Goal: Task Accomplishment & Management: Manage account settings

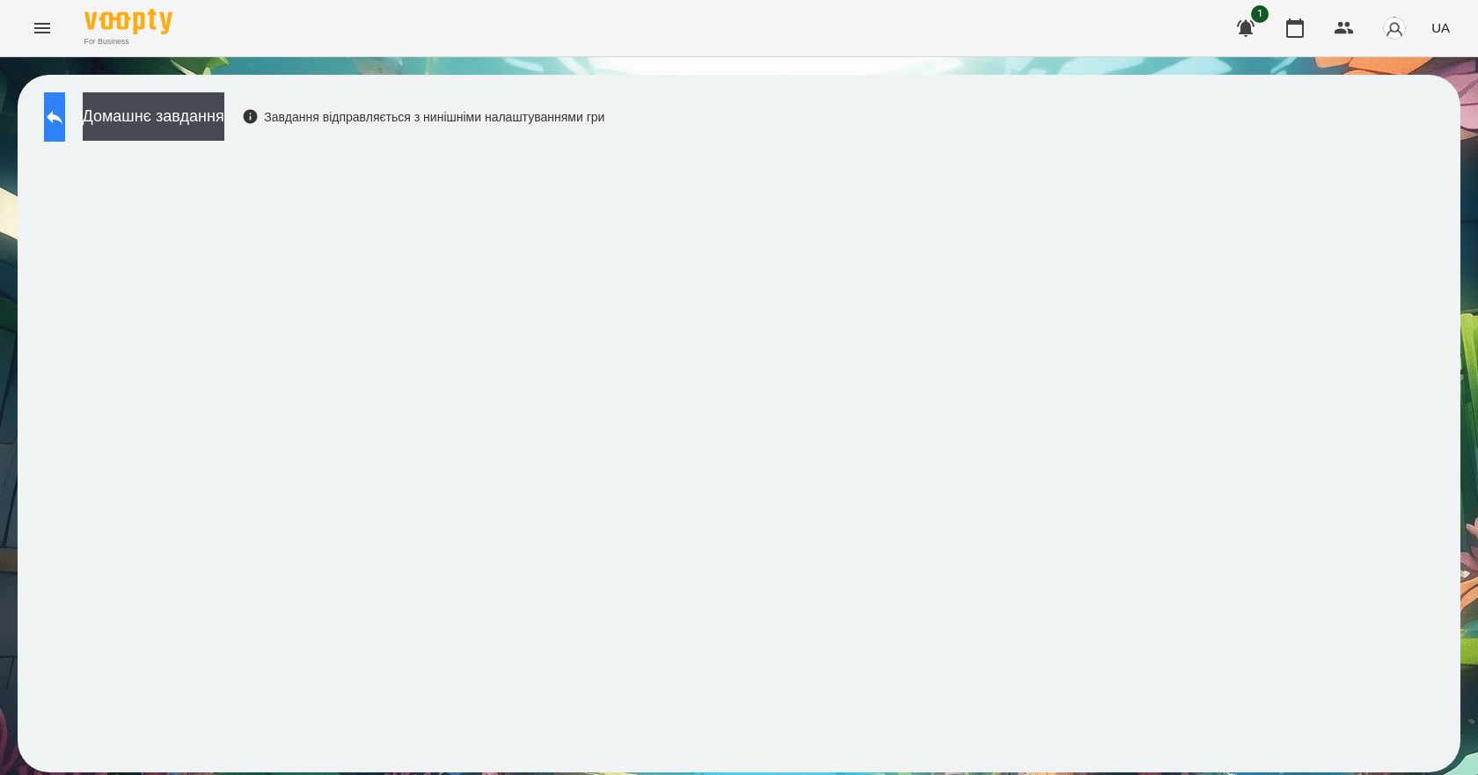
click at [60, 125] on button at bounding box center [54, 116] width 21 height 49
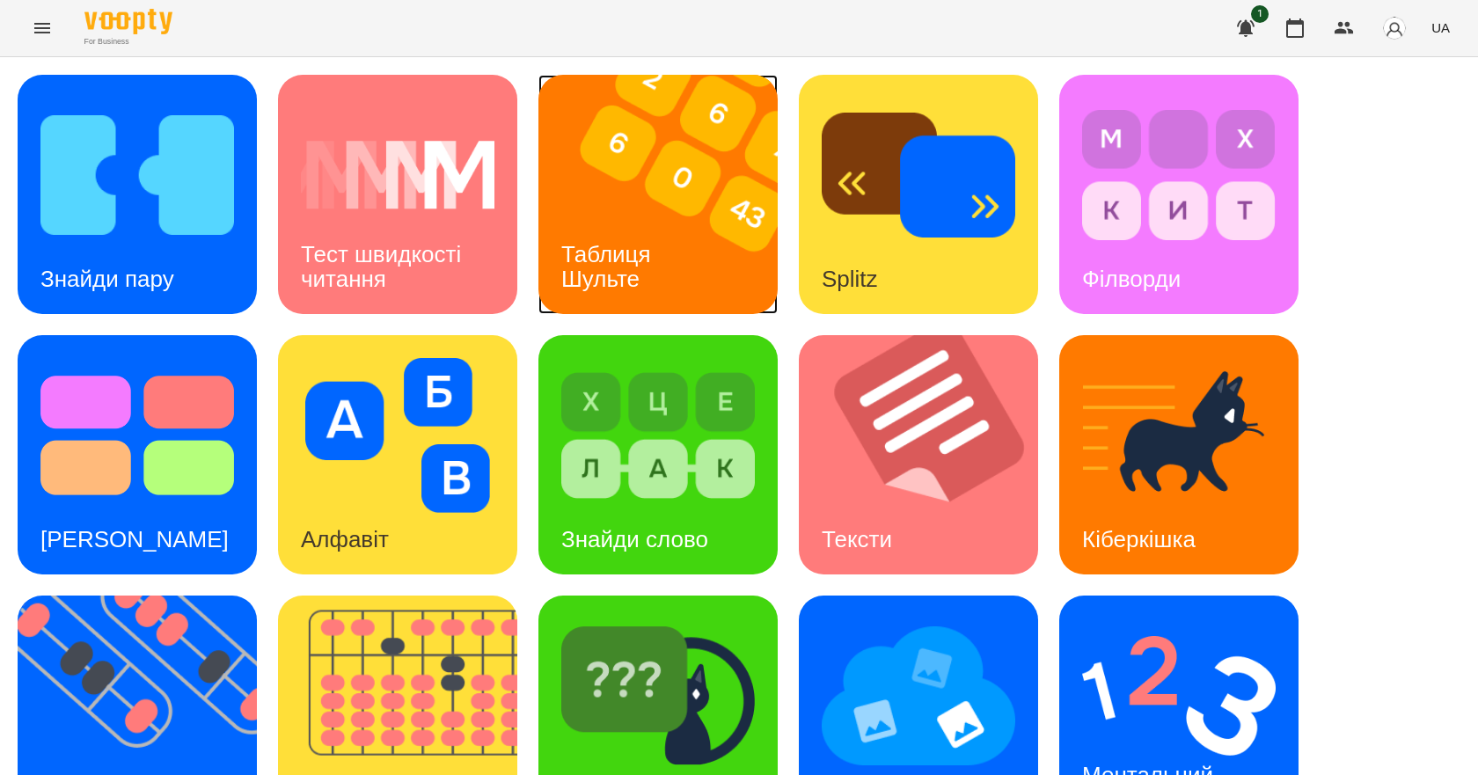
click at [601, 252] on h3 "Таблиця Шульте" at bounding box center [609, 266] width 96 height 50
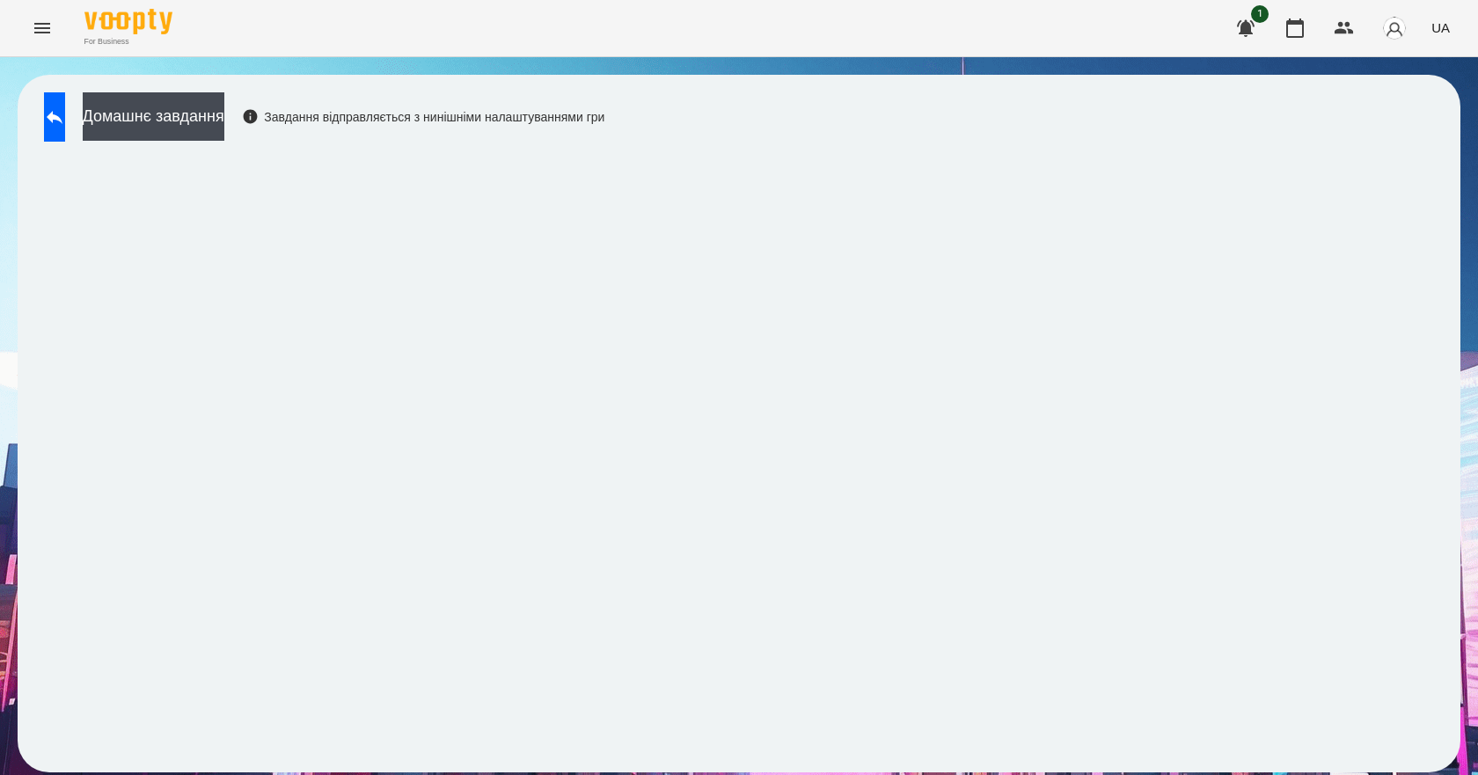
click at [728, 45] on div "For Business 1 UA" at bounding box center [739, 28] width 1478 height 56
click at [65, 111] on icon at bounding box center [54, 116] width 21 height 21
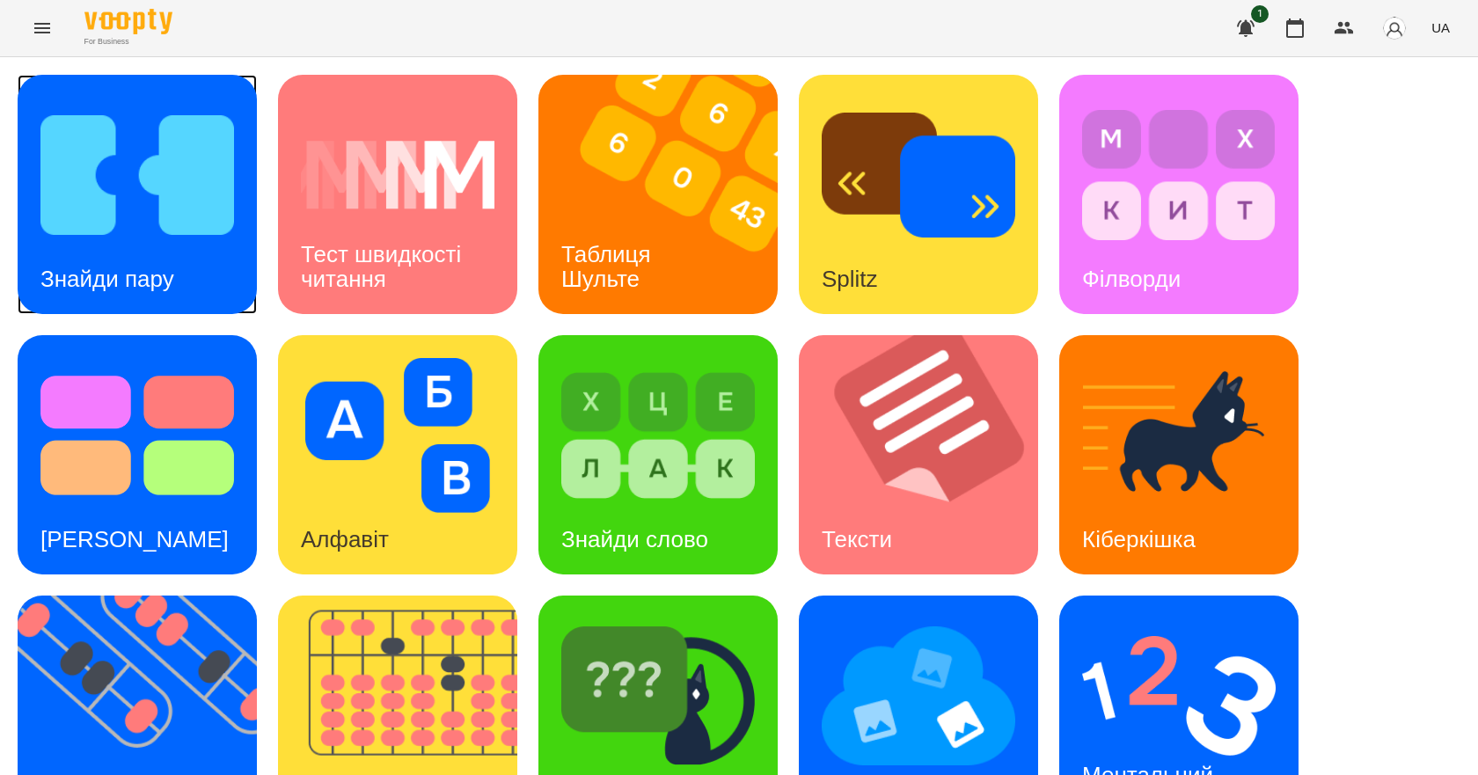
click at [60, 192] on img at bounding box center [136, 175] width 193 height 155
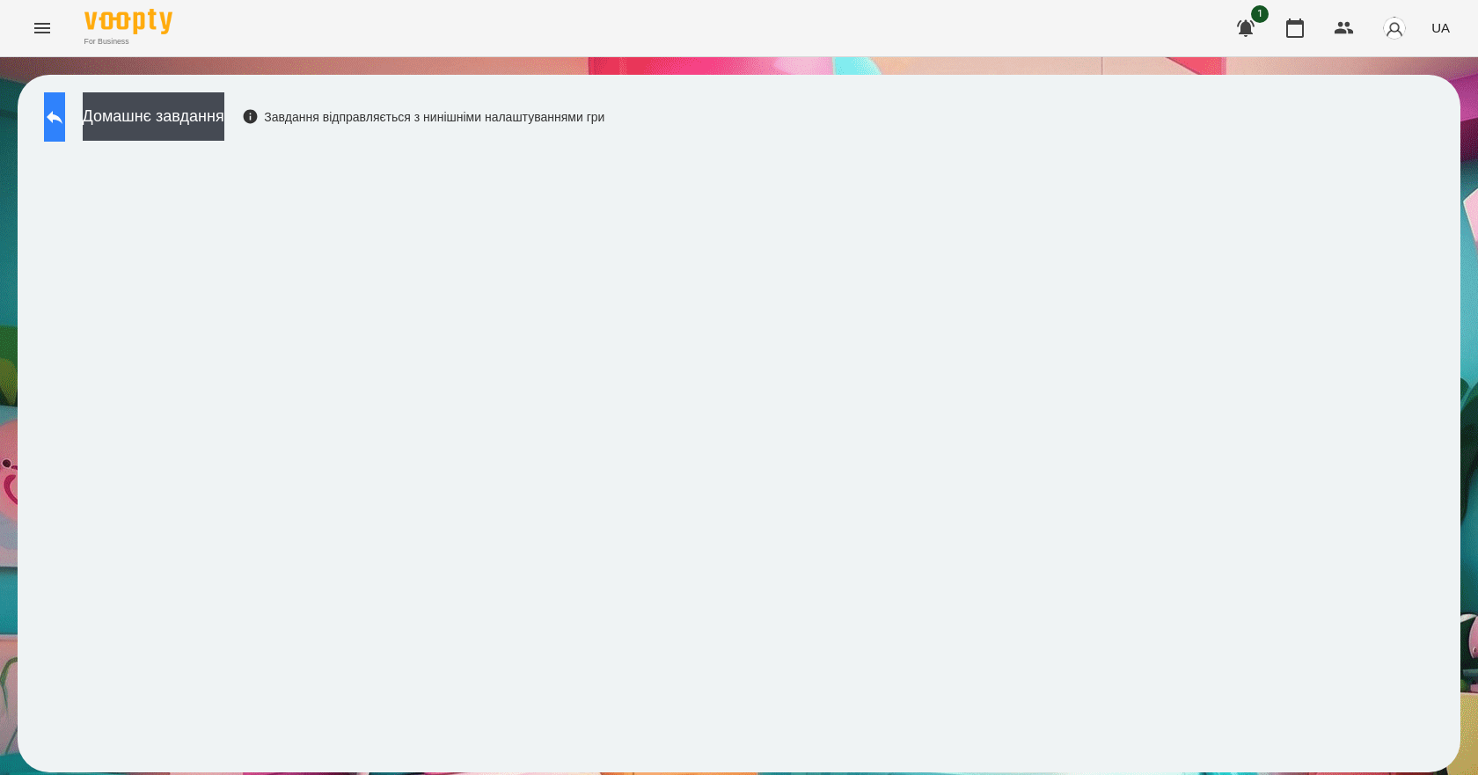
click at [65, 121] on button at bounding box center [54, 116] width 21 height 49
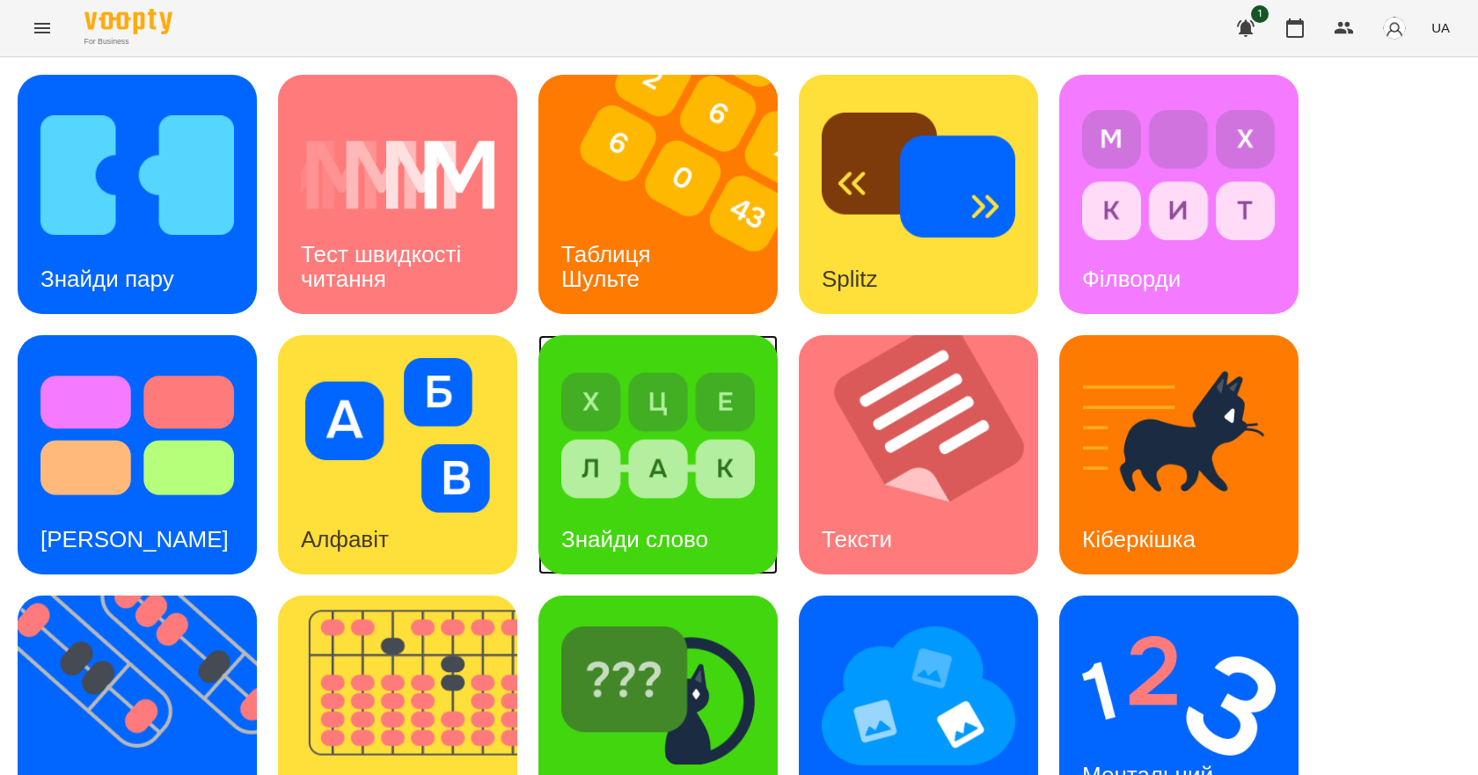
click at [728, 441] on img at bounding box center [657, 435] width 193 height 155
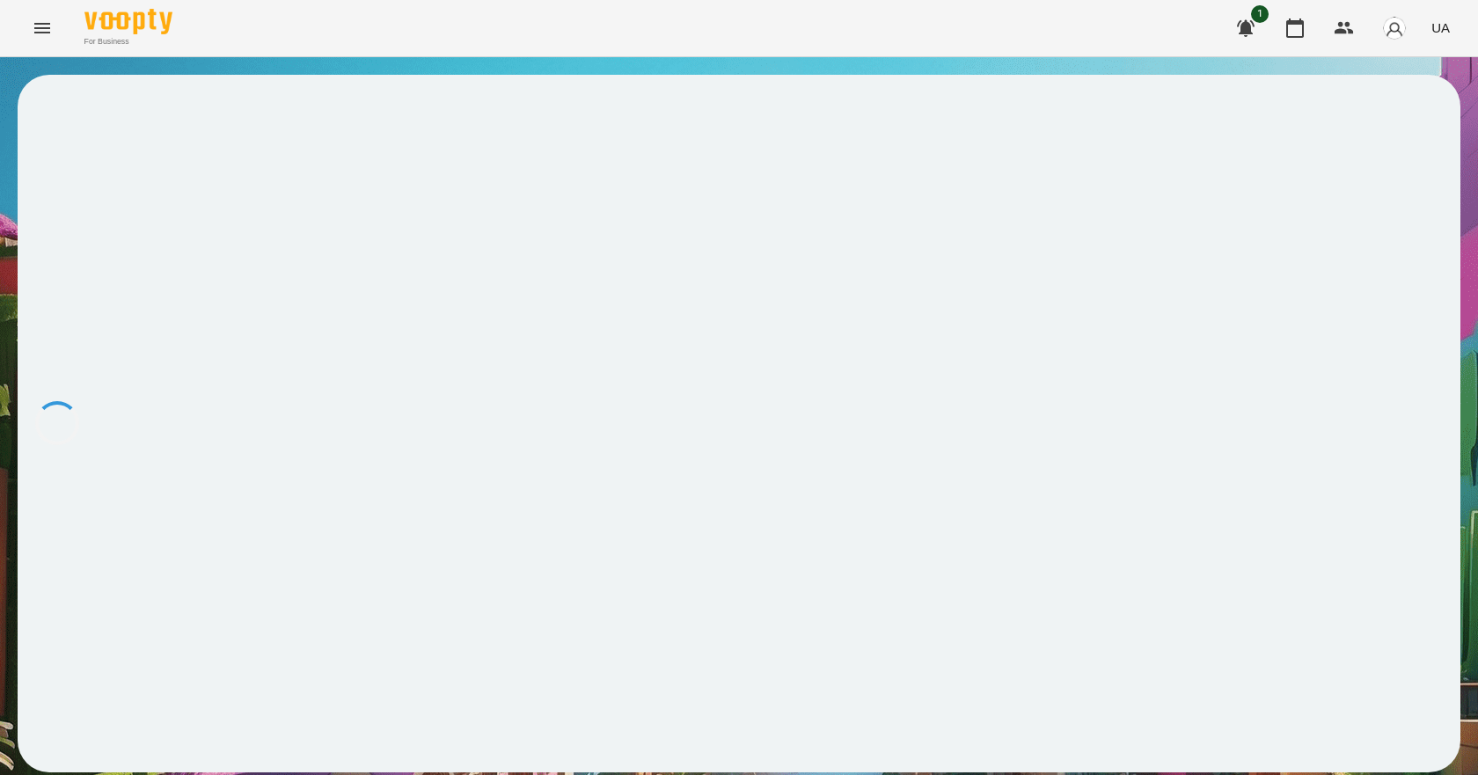
click at [728, 441] on div at bounding box center [739, 423] width 1442 height 697
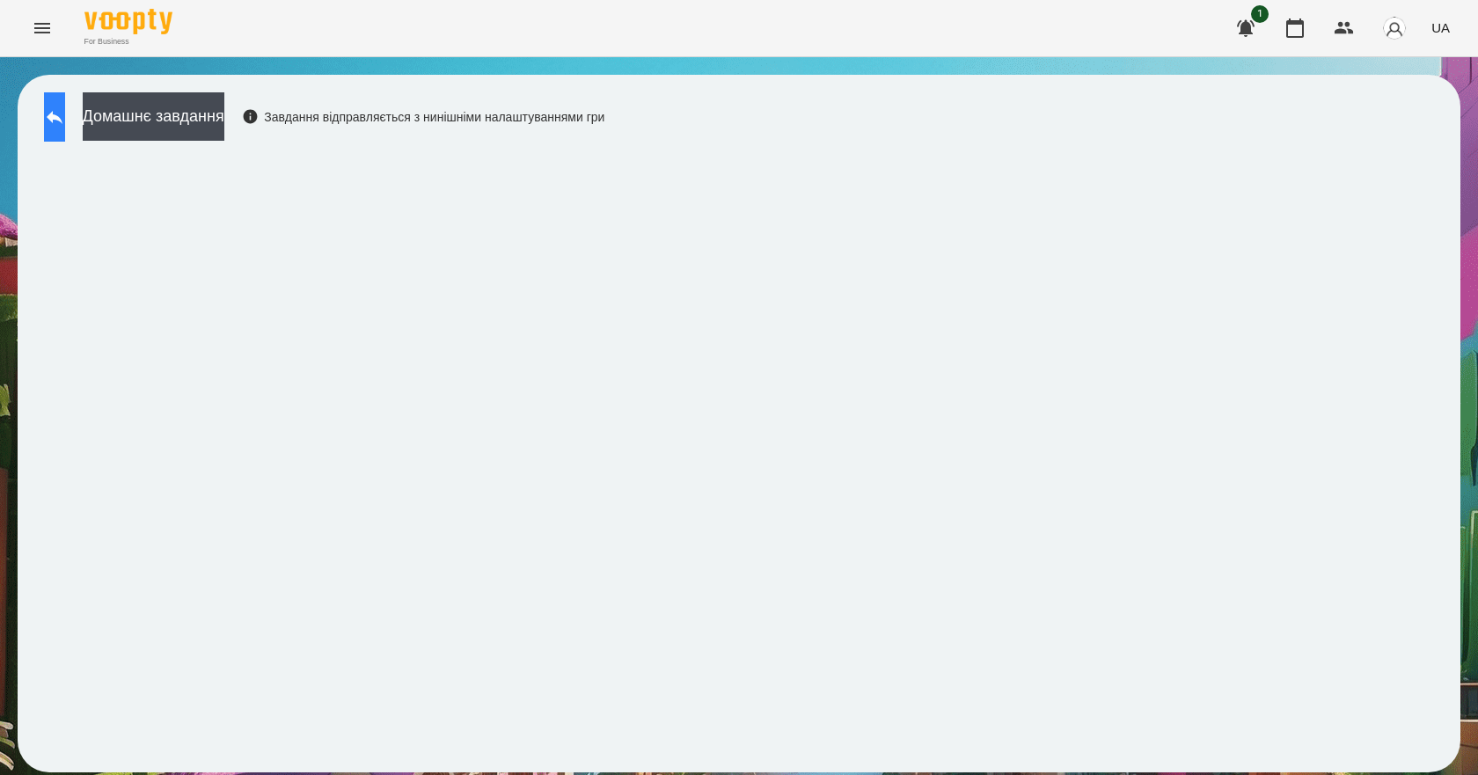
click at [65, 122] on icon at bounding box center [54, 116] width 21 height 21
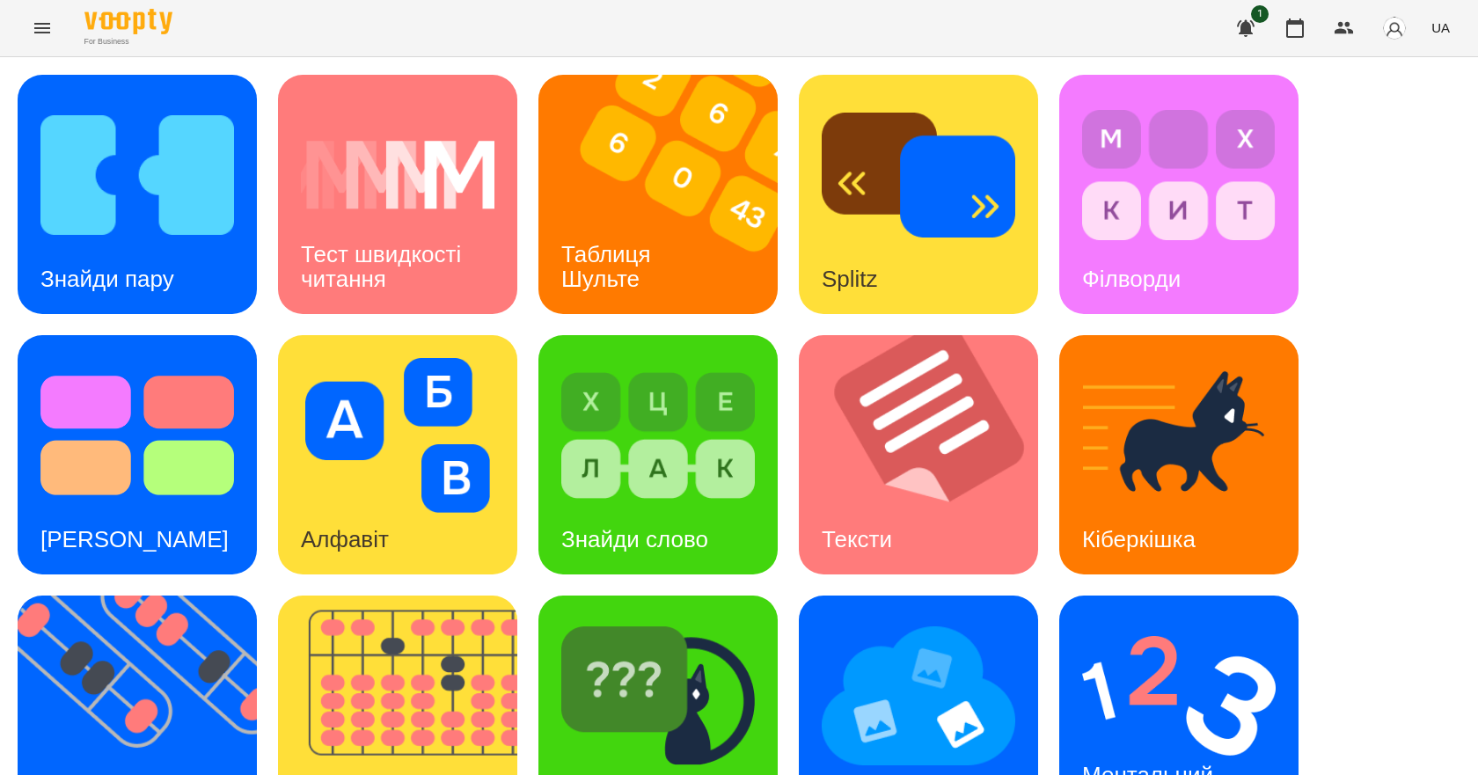
scroll to position [338, 0]
click at [1163, 762] on h3 "Ментальний рахунок" at bounding box center [1150, 787] width 137 height 50
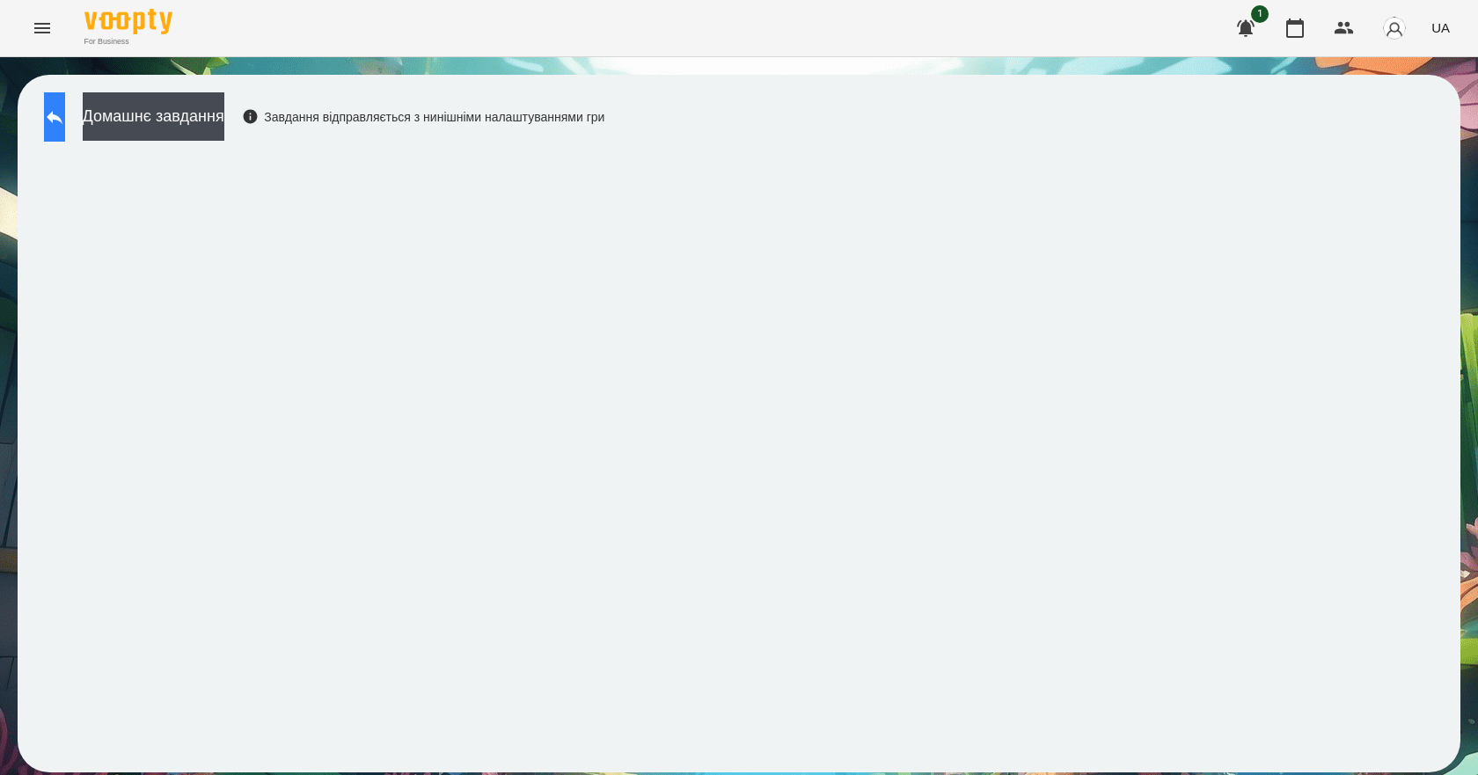
click at [65, 119] on icon at bounding box center [54, 116] width 21 height 21
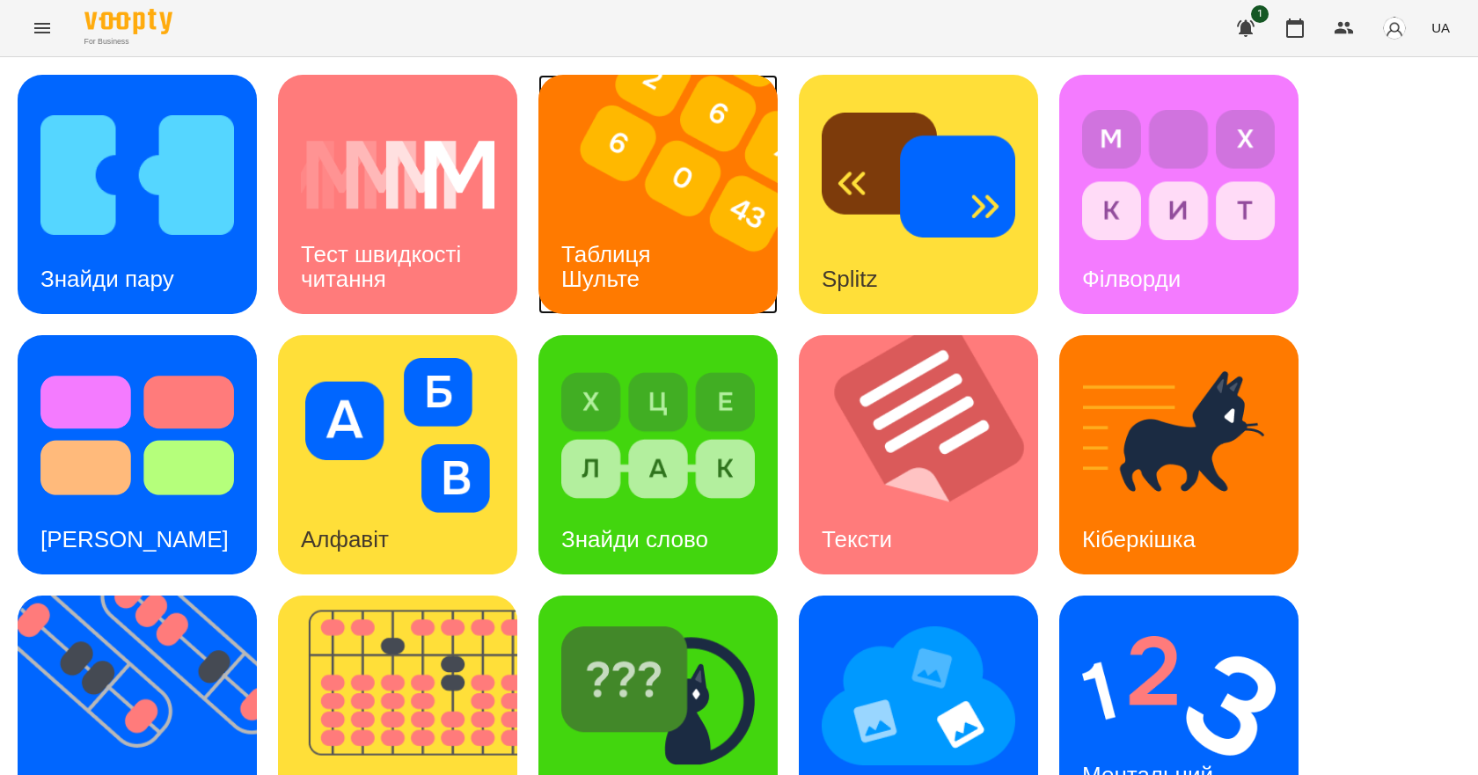
click at [657, 259] on div "Таблиця Шульте" at bounding box center [609, 267] width 142 height 94
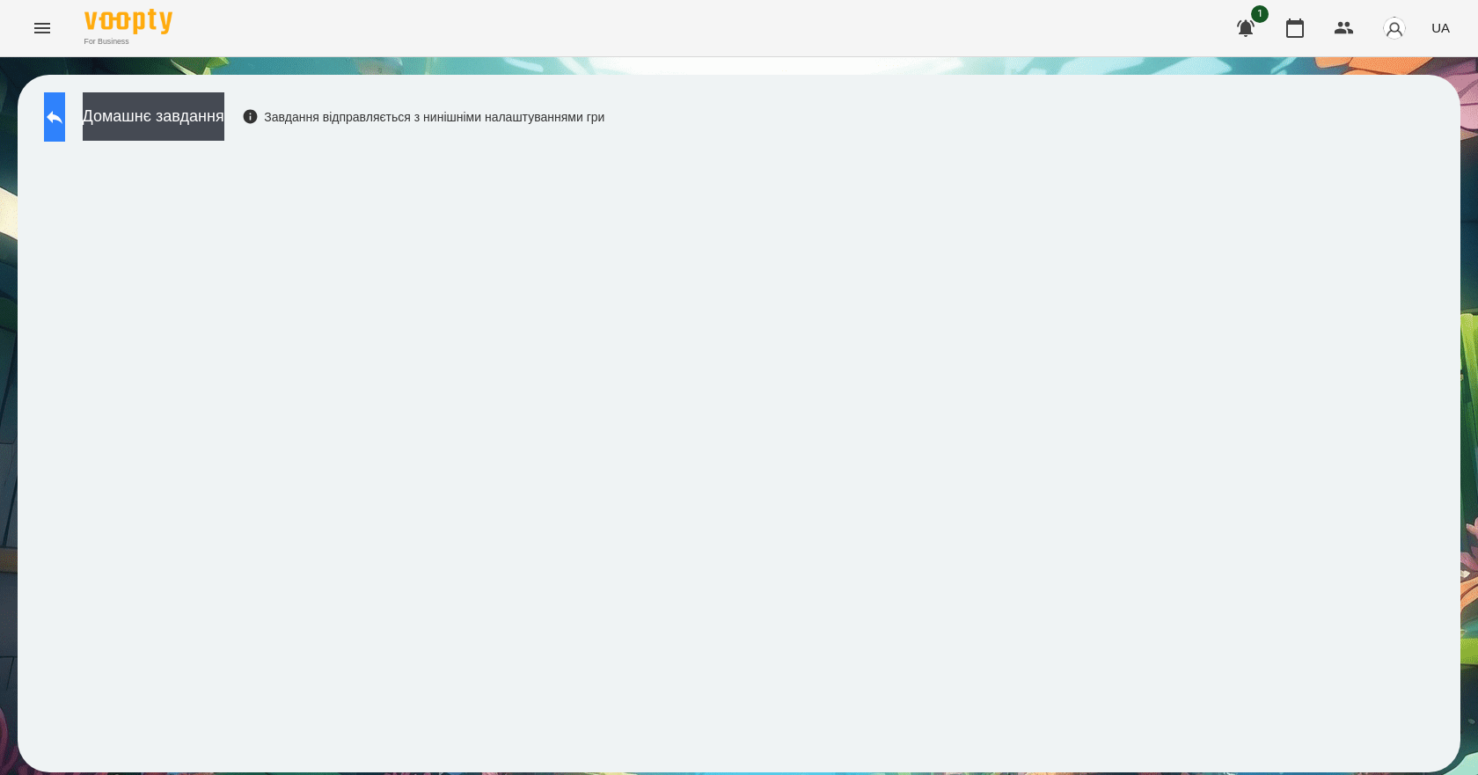
click at [65, 115] on button at bounding box center [54, 116] width 21 height 49
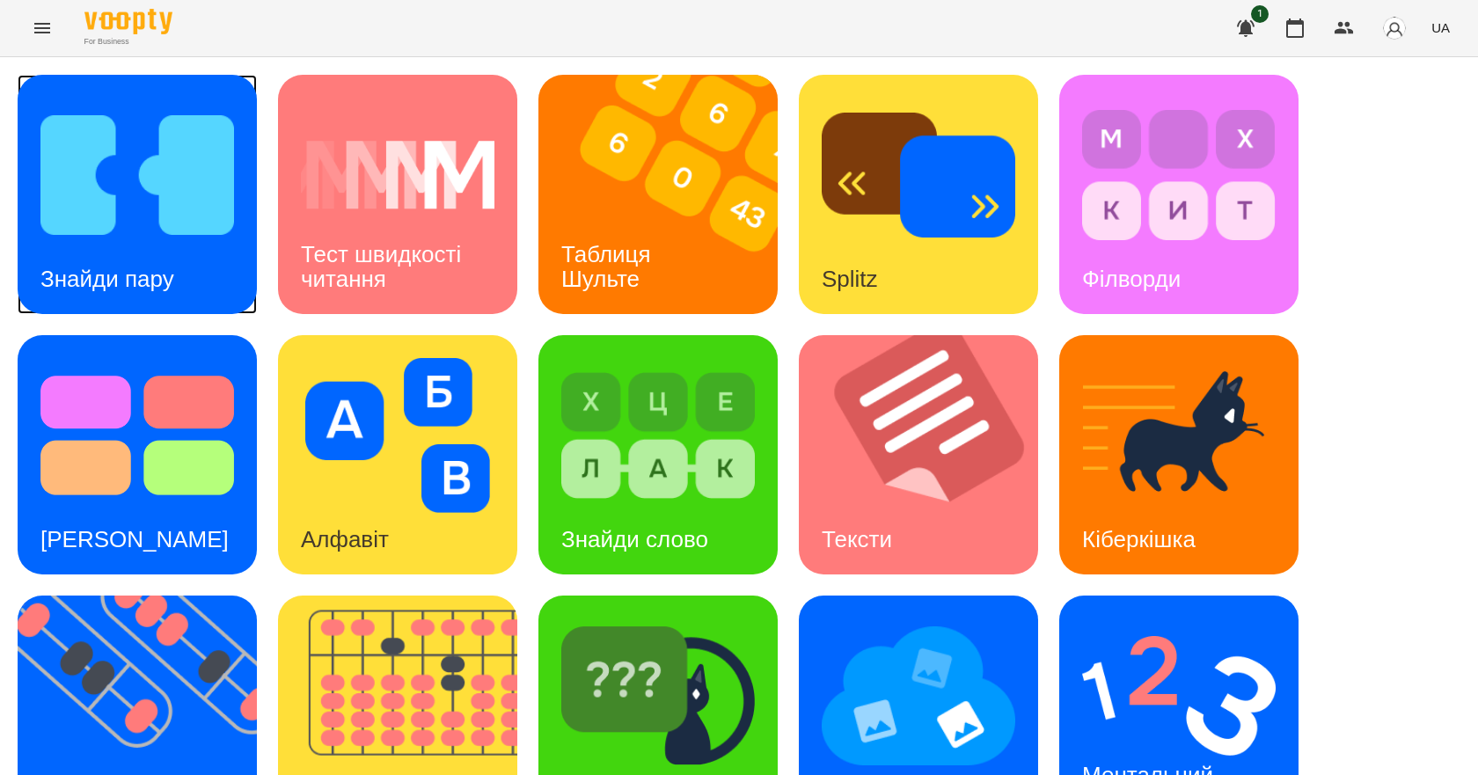
click at [179, 286] on div "Знайди пару" at bounding box center [107, 279] width 179 height 69
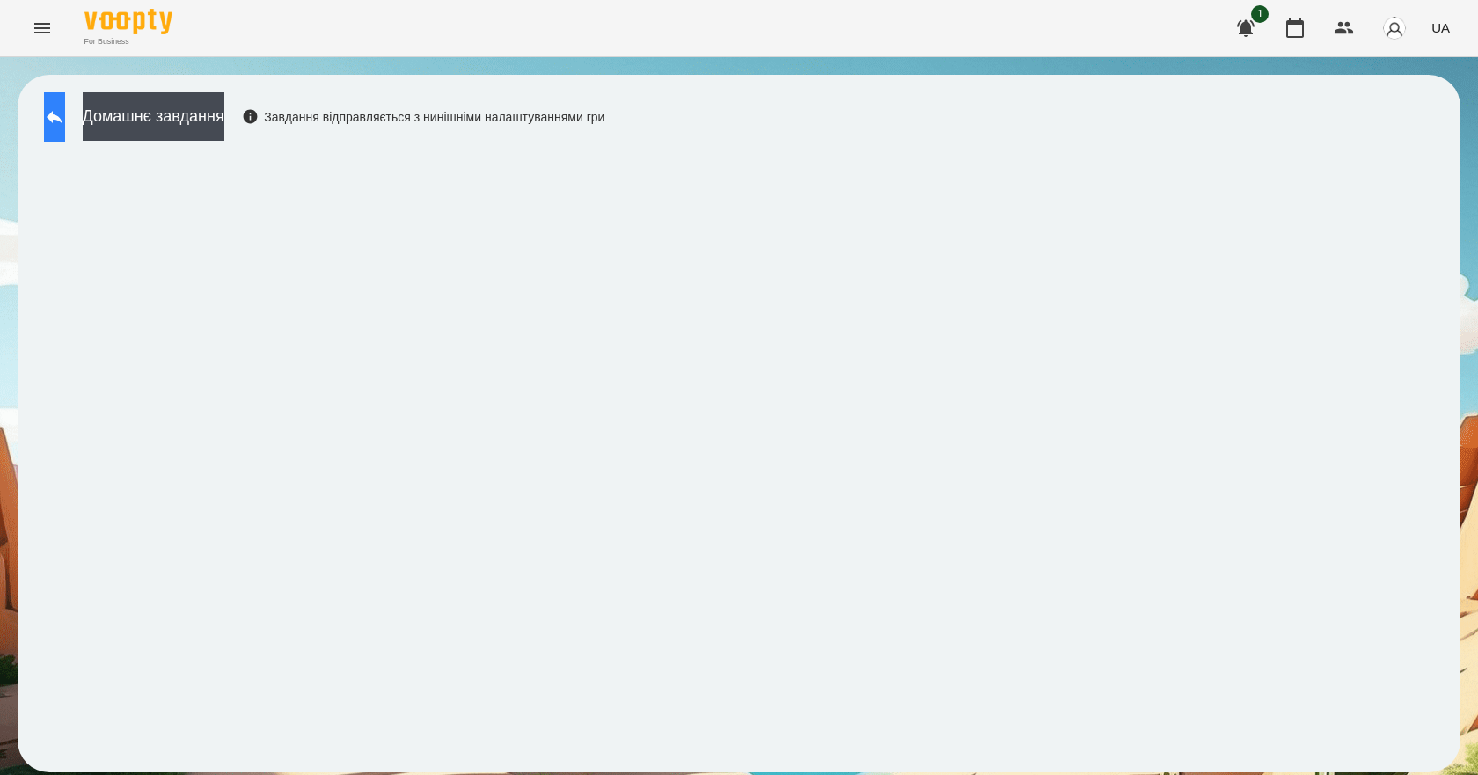
click at [45, 105] on button at bounding box center [54, 116] width 21 height 49
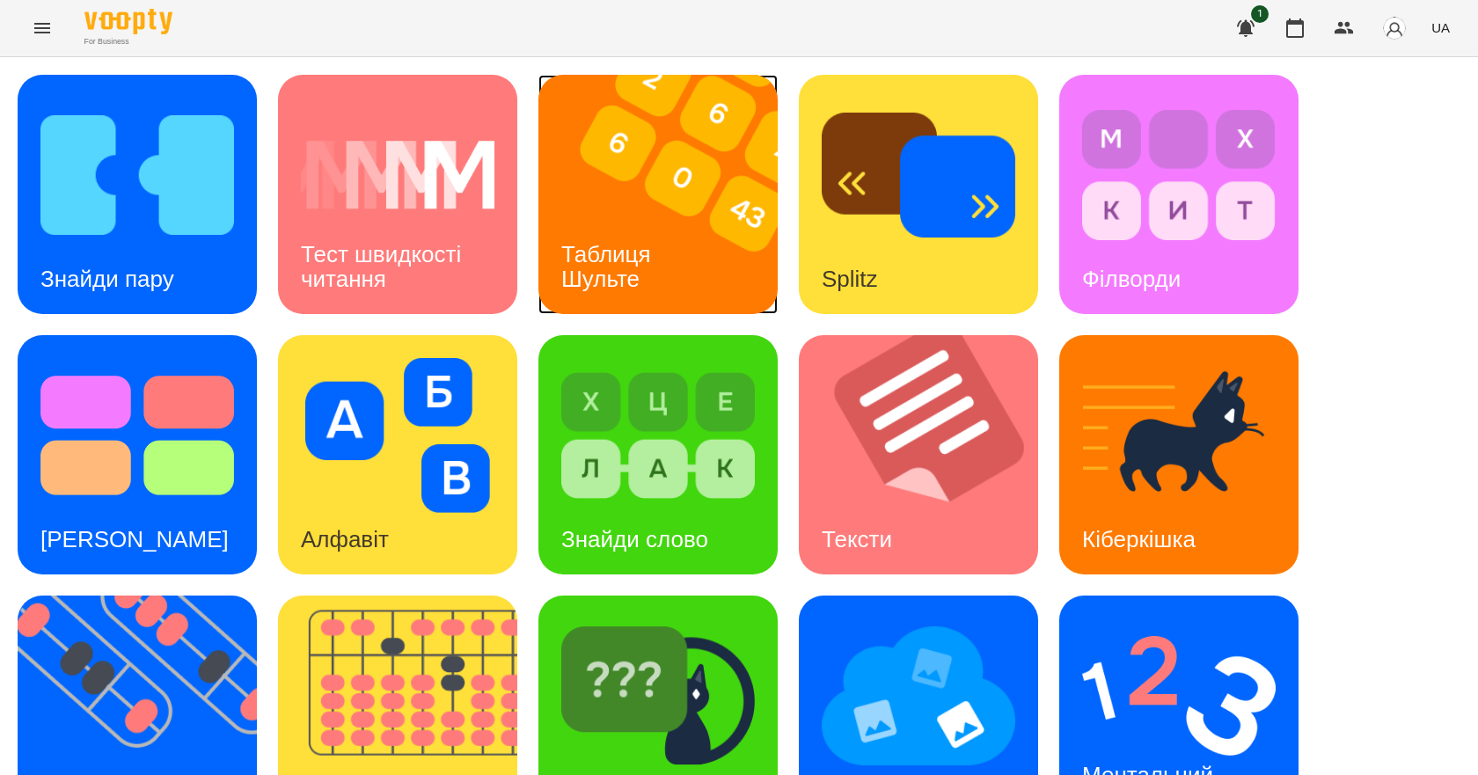
click at [657, 292] on div "Таблиця Шульте" at bounding box center [609, 267] width 142 height 94
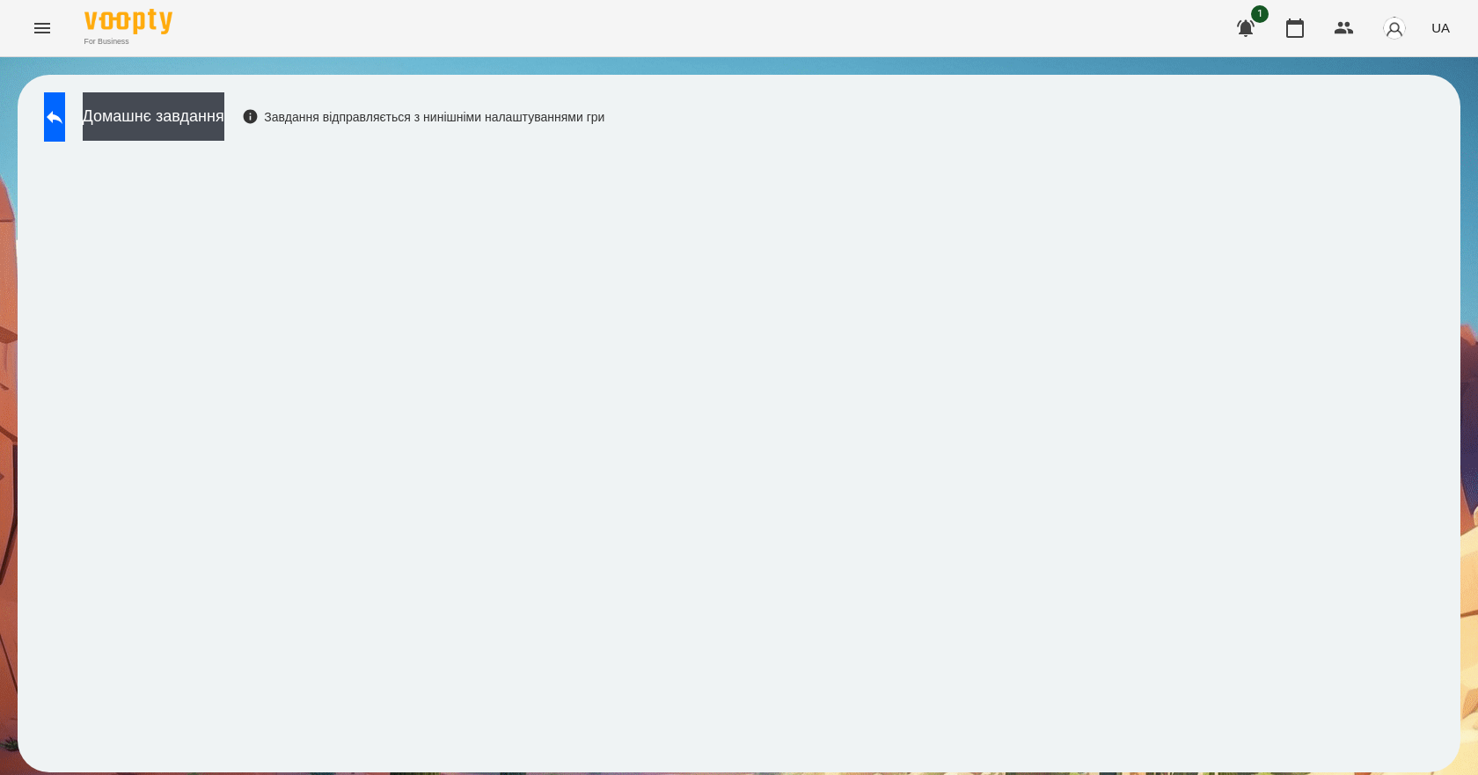
click at [741, 10] on div "For Business 1 UA" at bounding box center [739, 28] width 1478 height 56
click at [65, 136] on button at bounding box center [54, 116] width 21 height 49
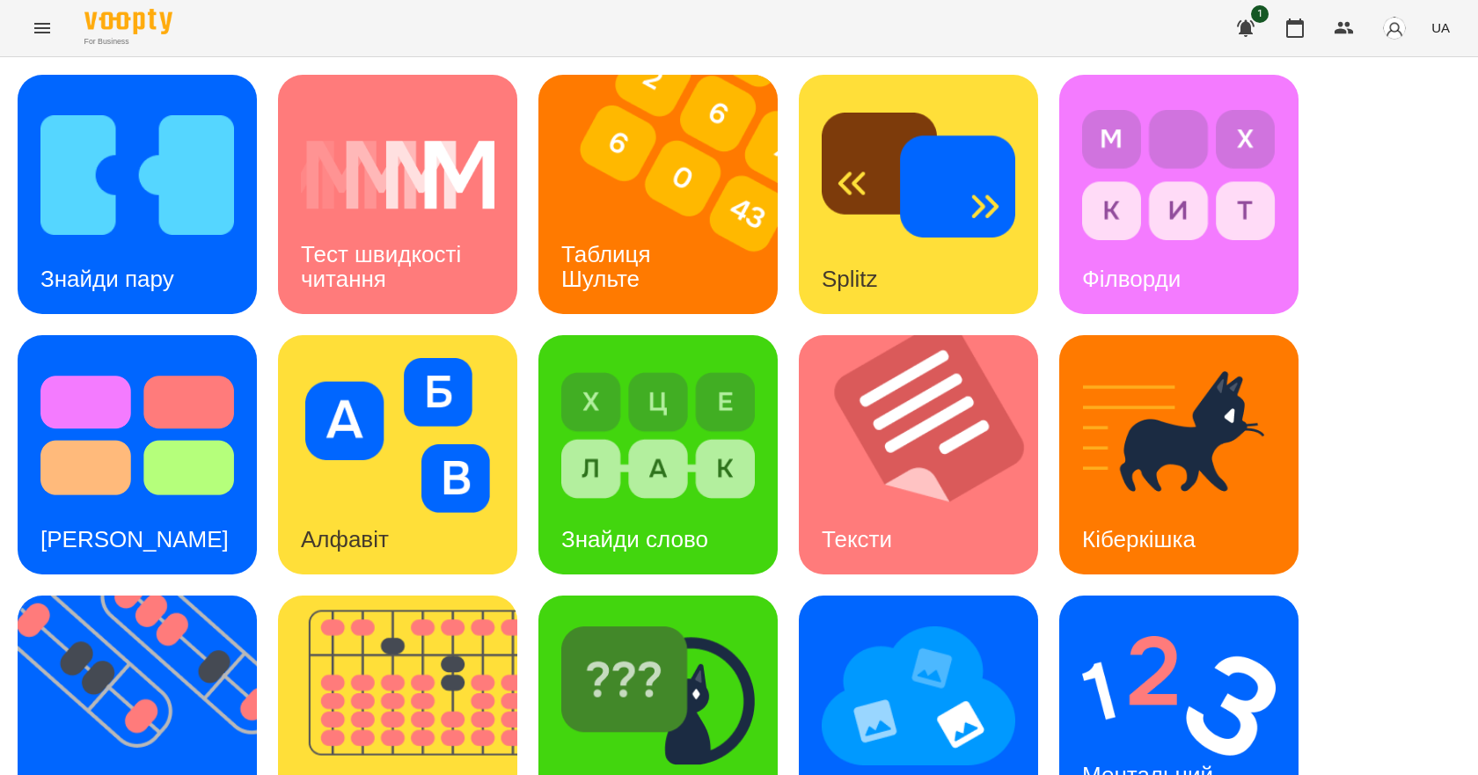
scroll to position [338, 0]
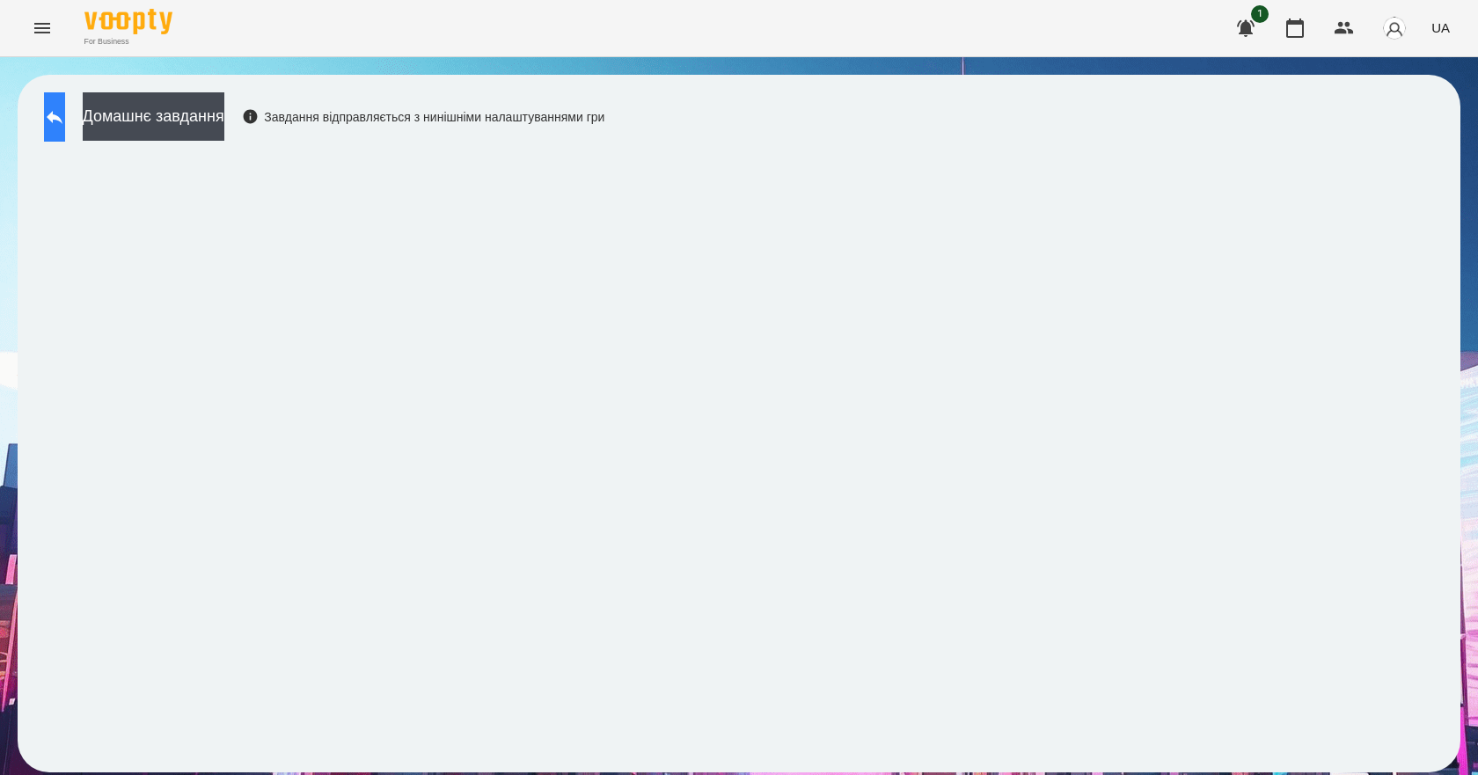
click at [63, 118] on icon at bounding box center [54, 116] width 21 height 21
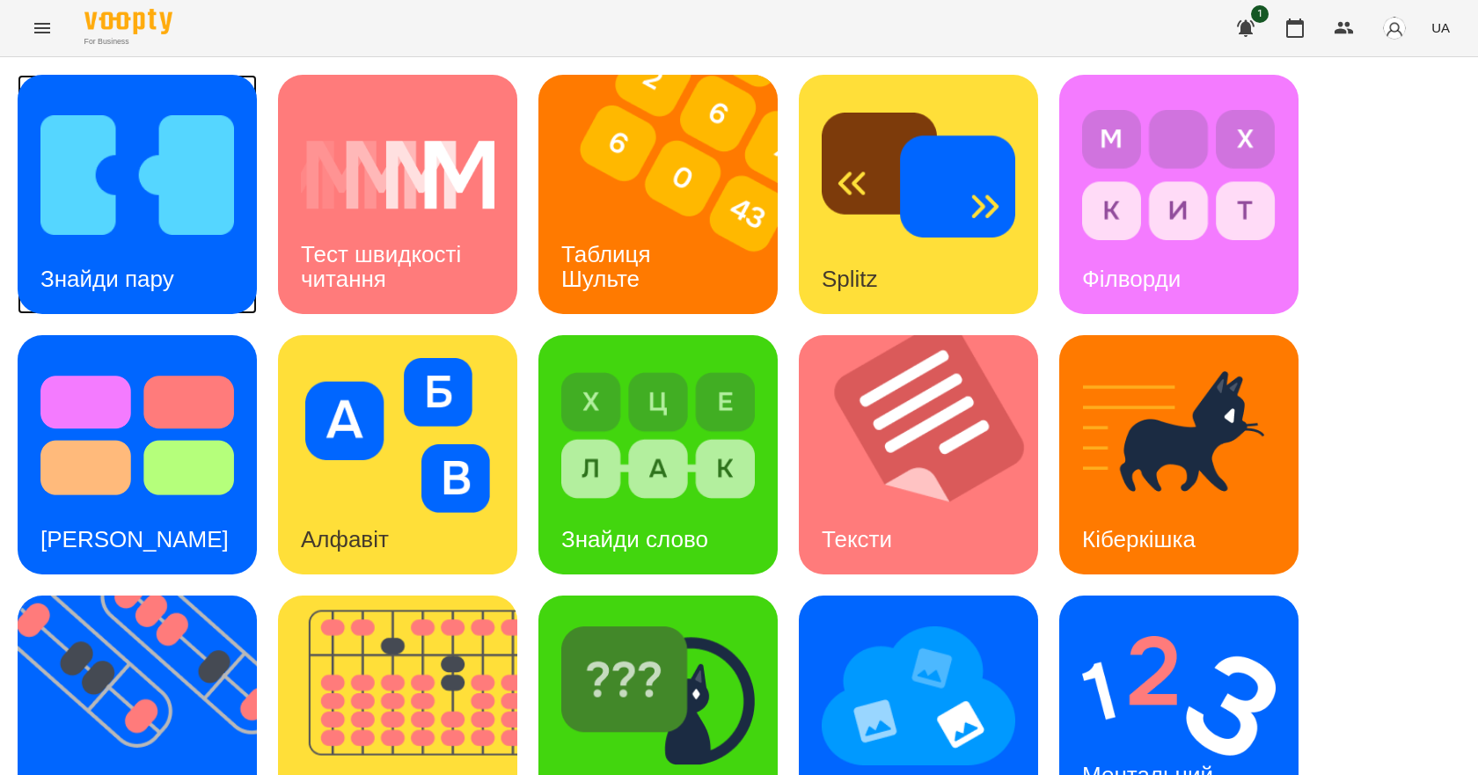
click at [135, 175] on img at bounding box center [136, 175] width 193 height 155
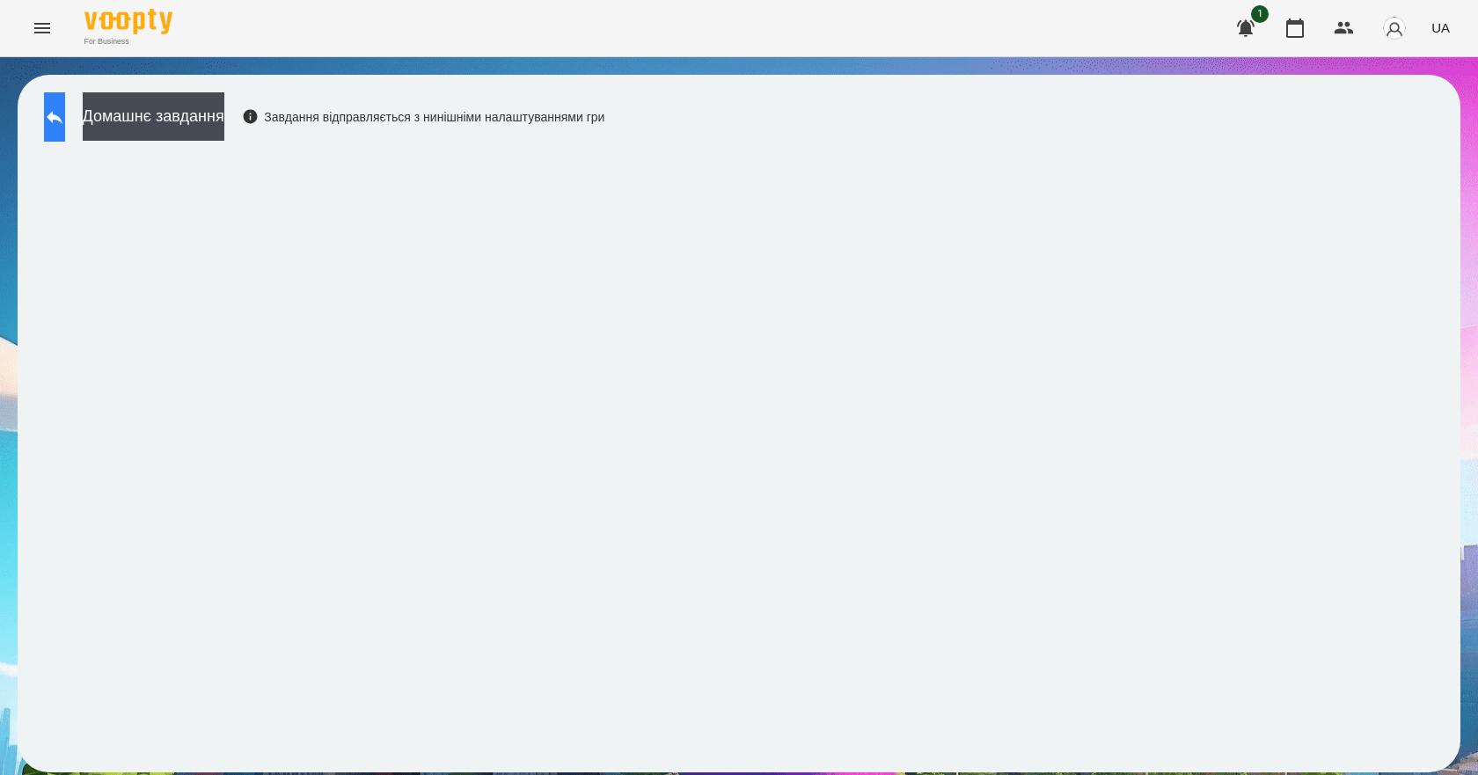
click at [47, 99] on button at bounding box center [54, 116] width 21 height 49
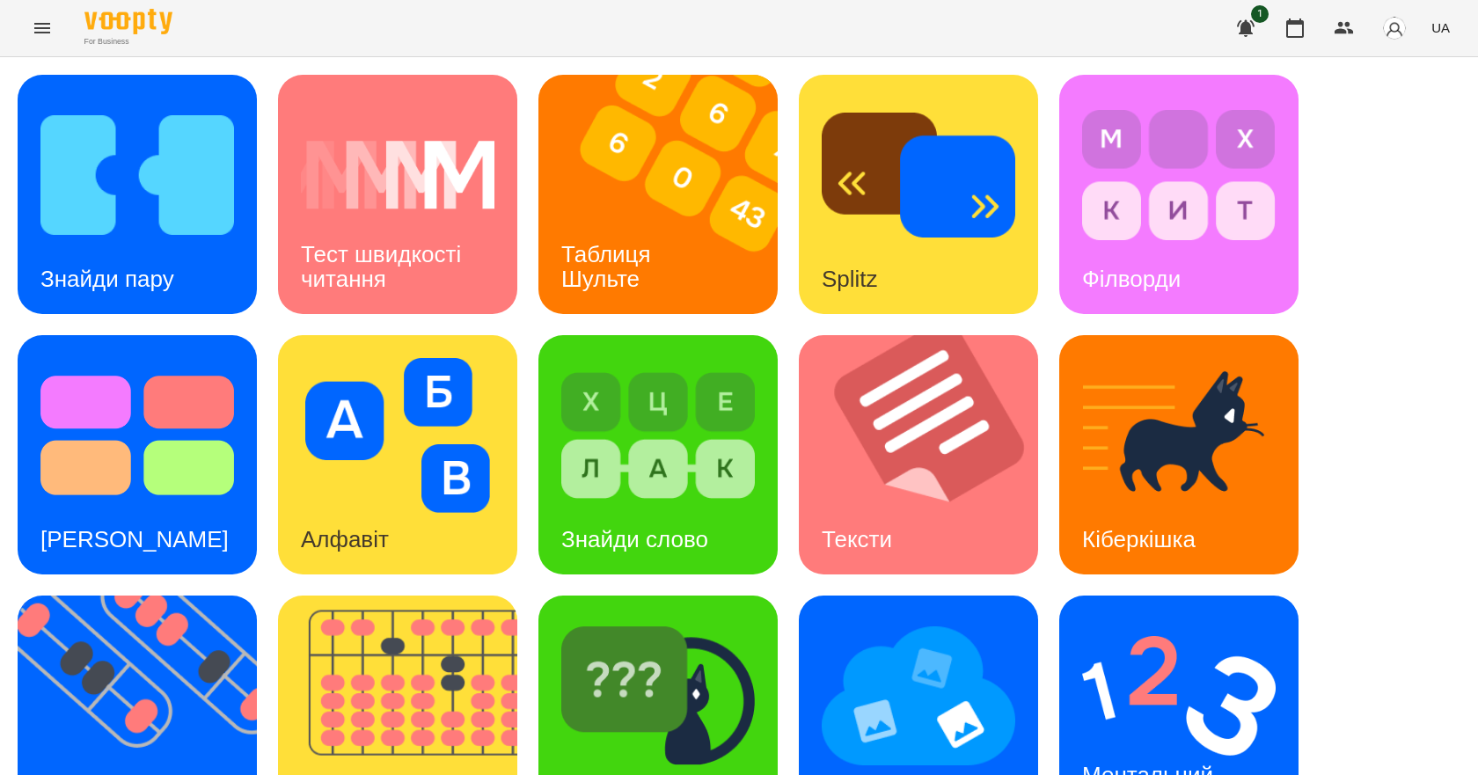
scroll to position [338, 0]
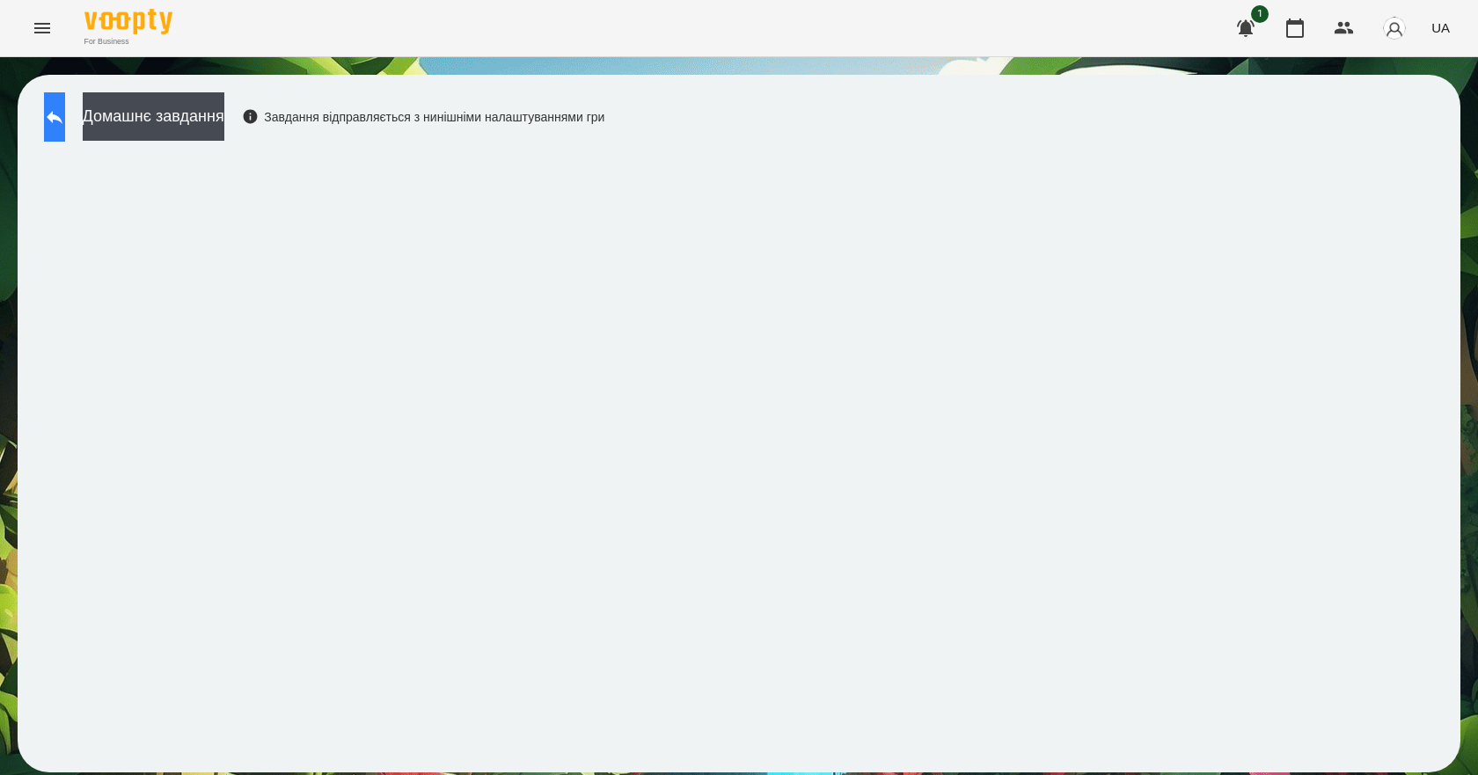
click at [60, 115] on button at bounding box center [54, 116] width 21 height 49
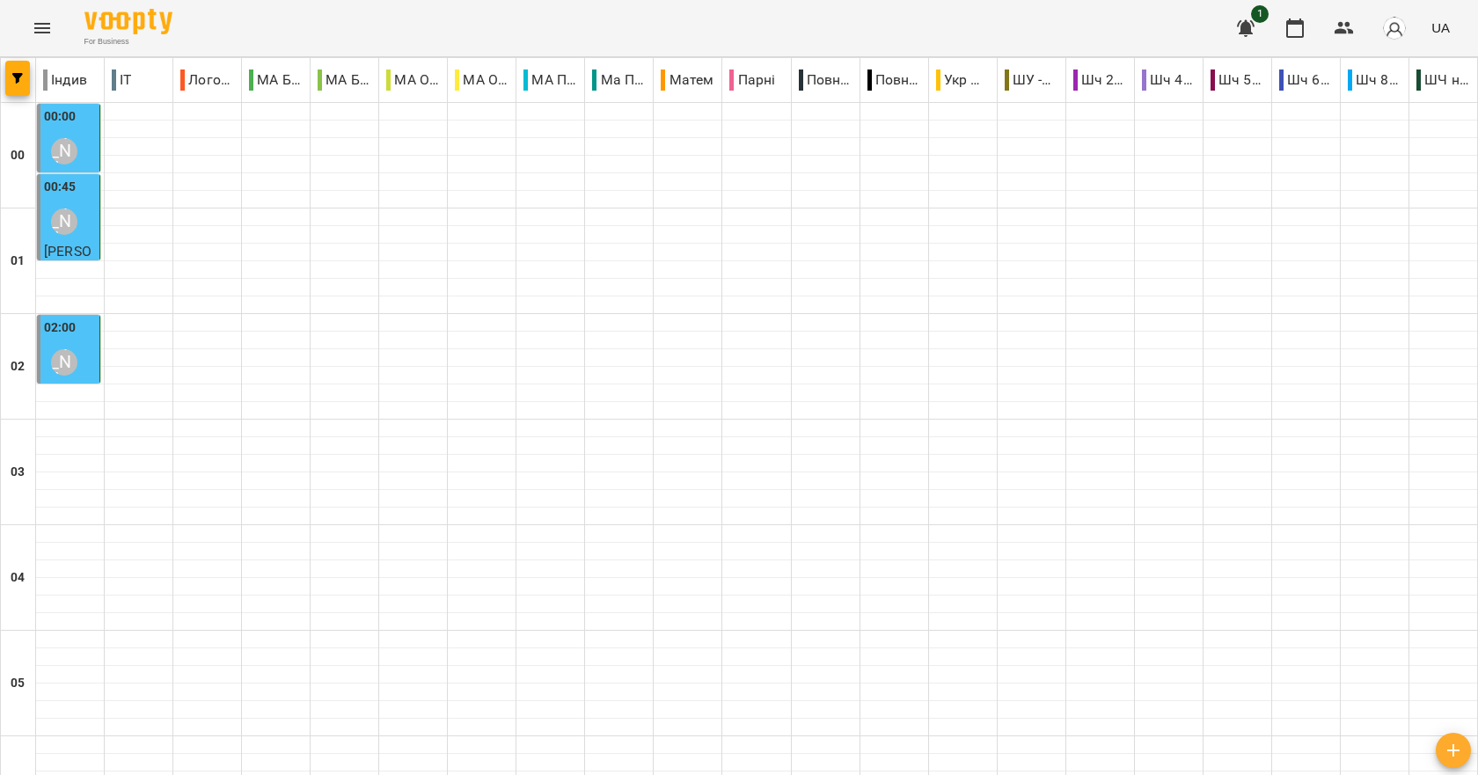
scroll to position [1583, 0]
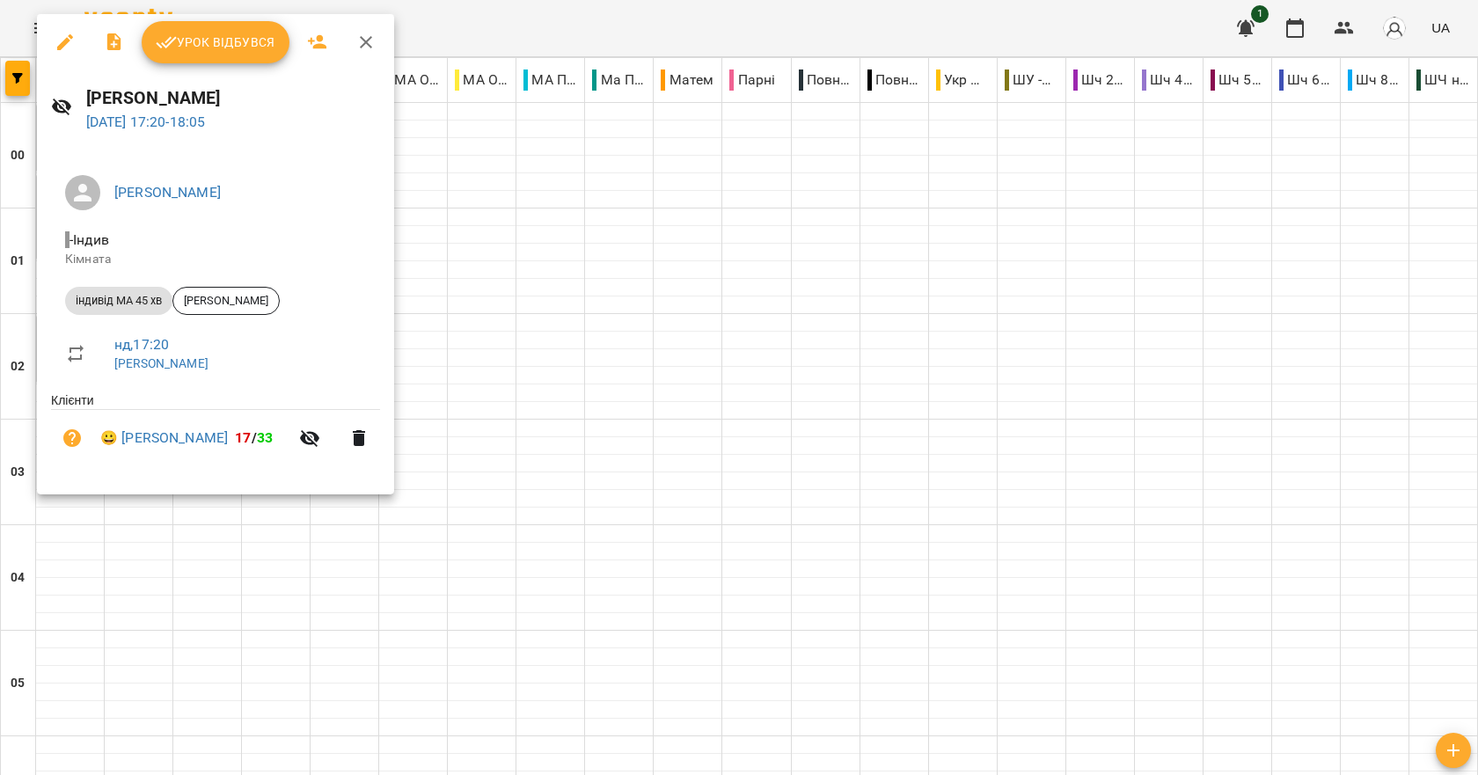
click at [219, 40] on span "Урок відбувся" at bounding box center [216, 42] width 120 height 21
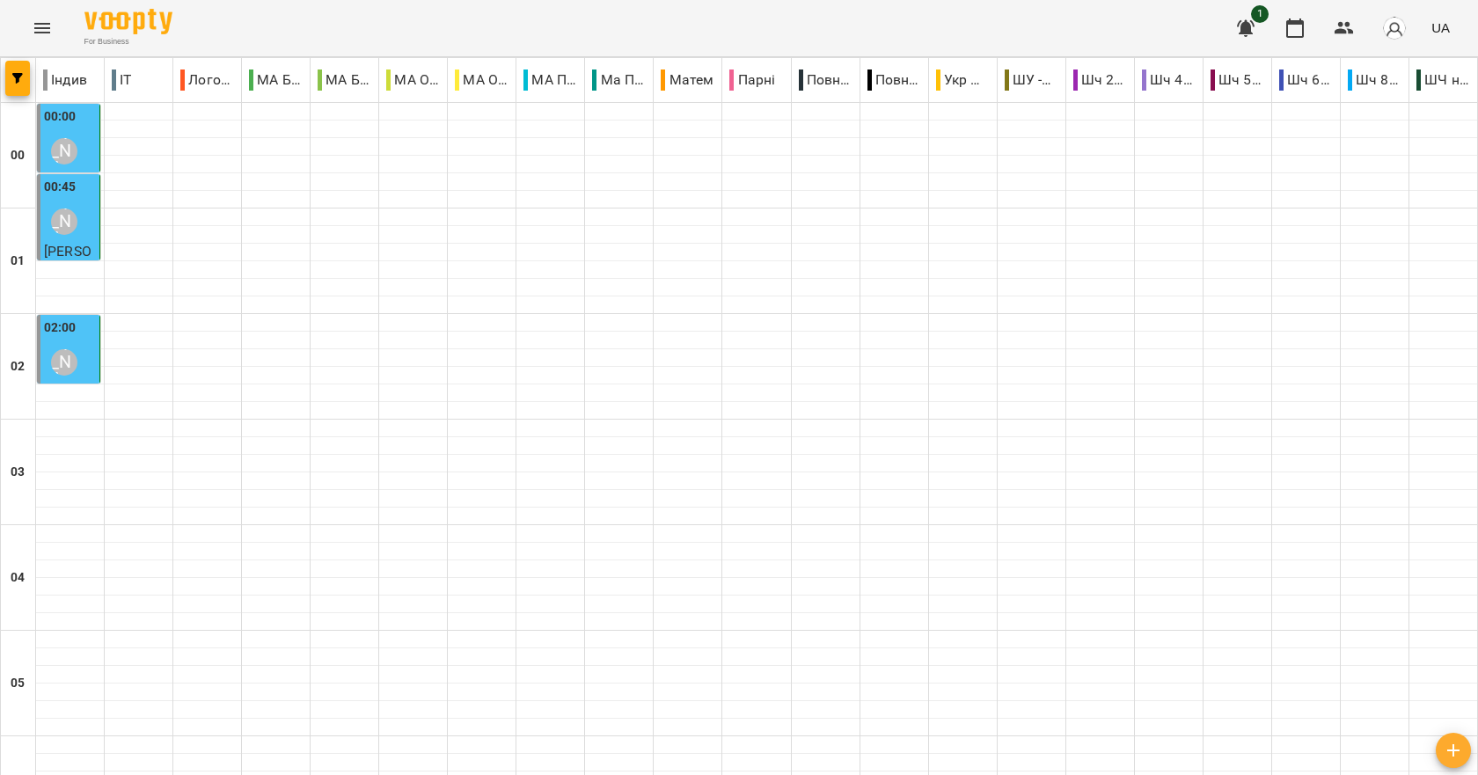
scroll to position [1978, 0]
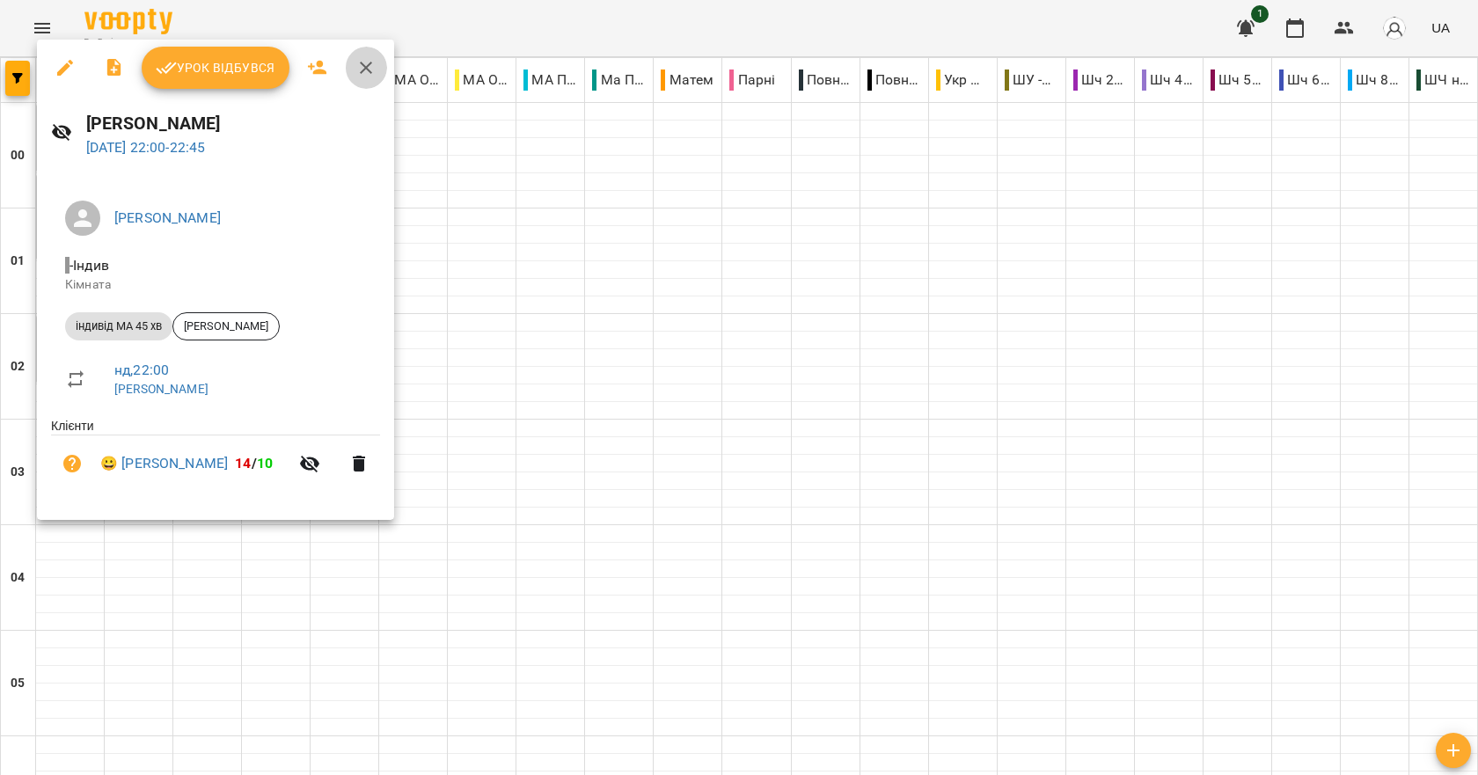
click at [351, 71] on button "button" at bounding box center [366, 68] width 42 height 42
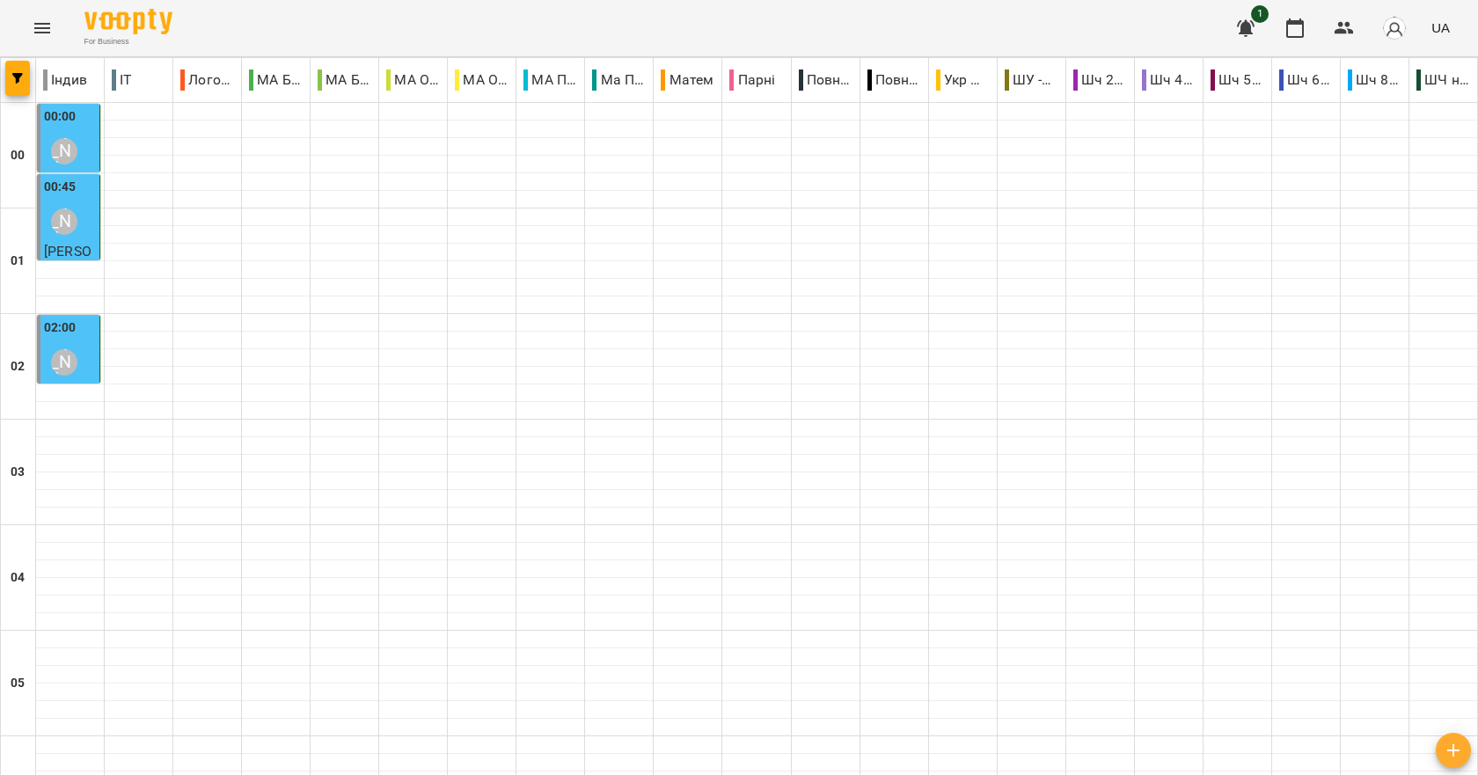
scroll to position [1890, 0]
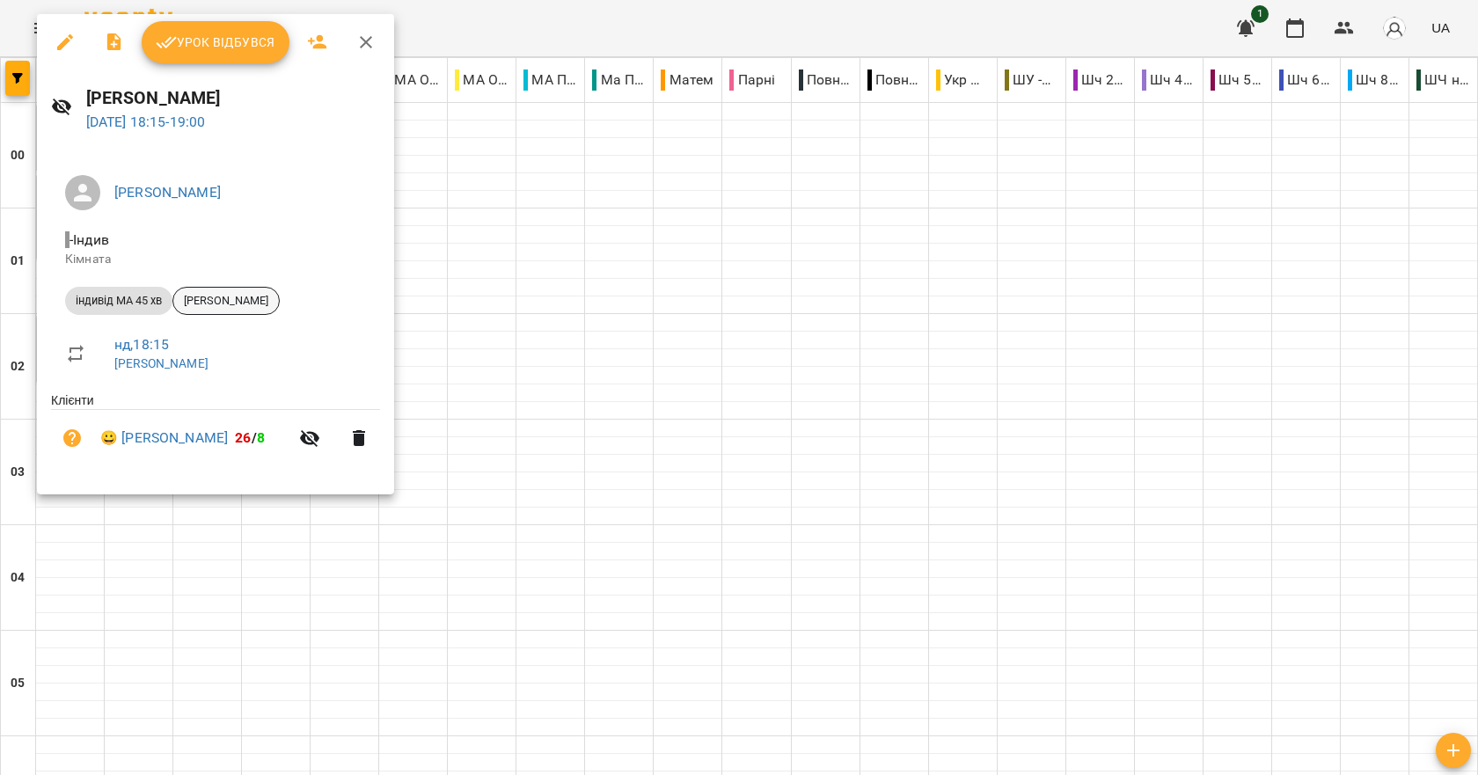
click at [223, 306] on span "Каміла Луцюк" at bounding box center [226, 301] width 106 height 16
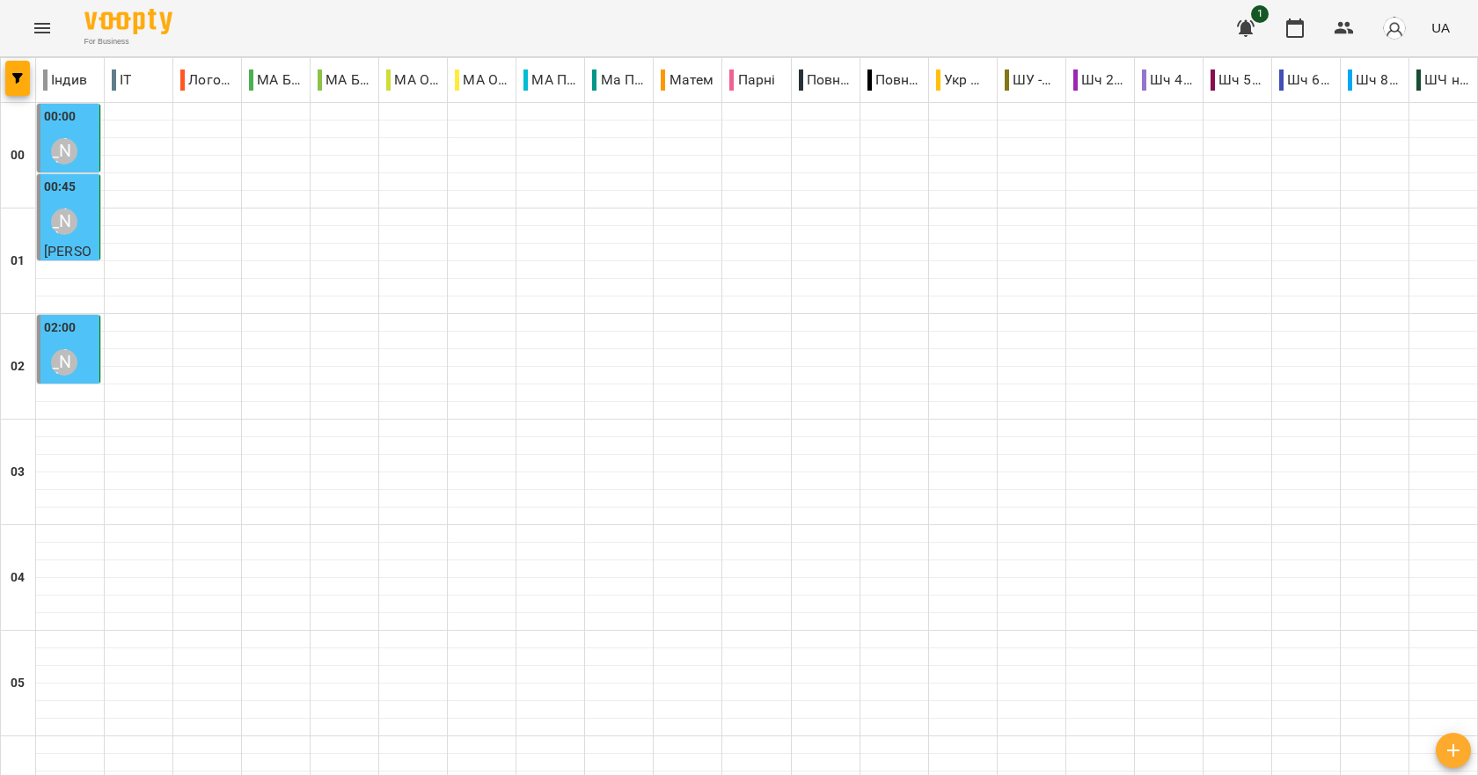
scroll to position [1802, 0]
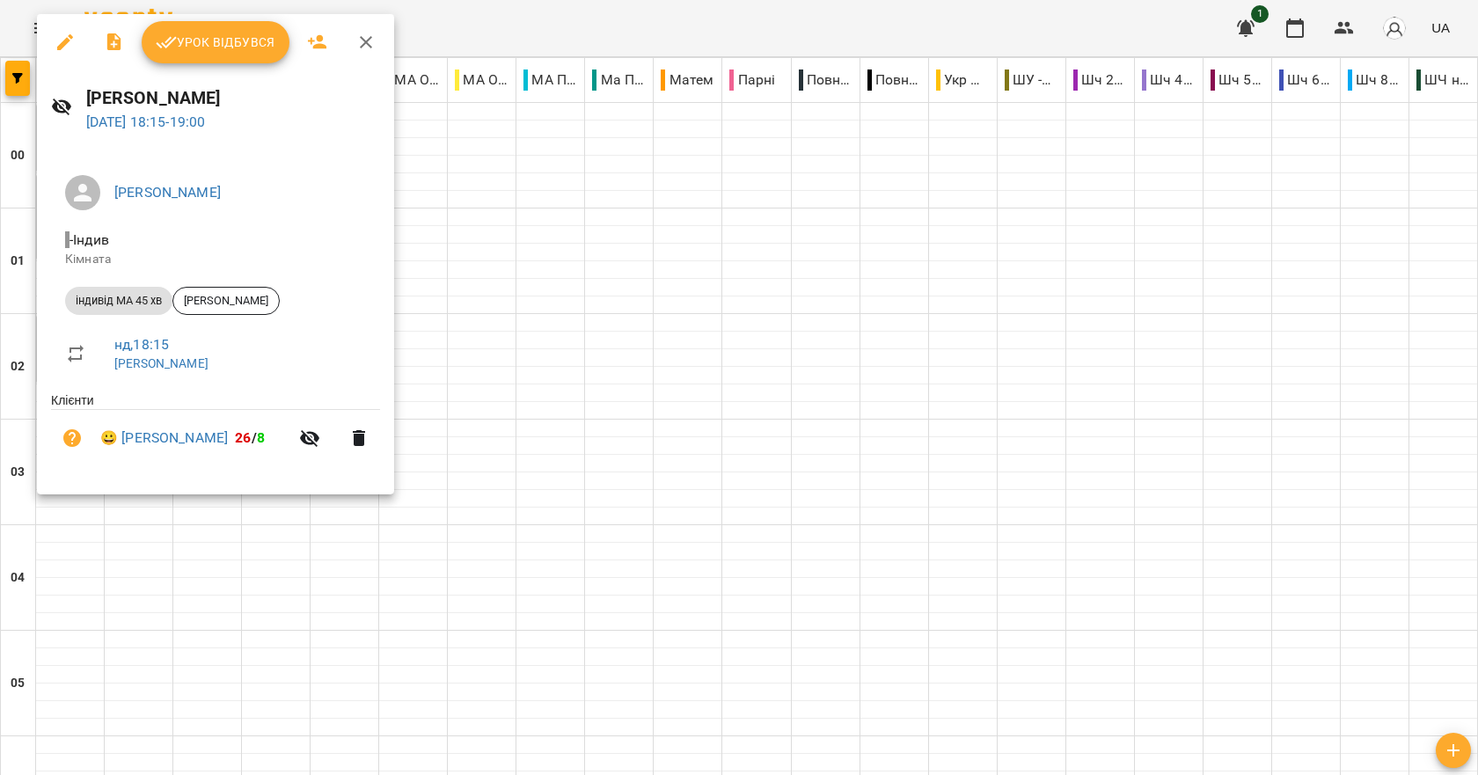
click at [242, 45] on span "Урок відбувся" at bounding box center [216, 42] width 120 height 21
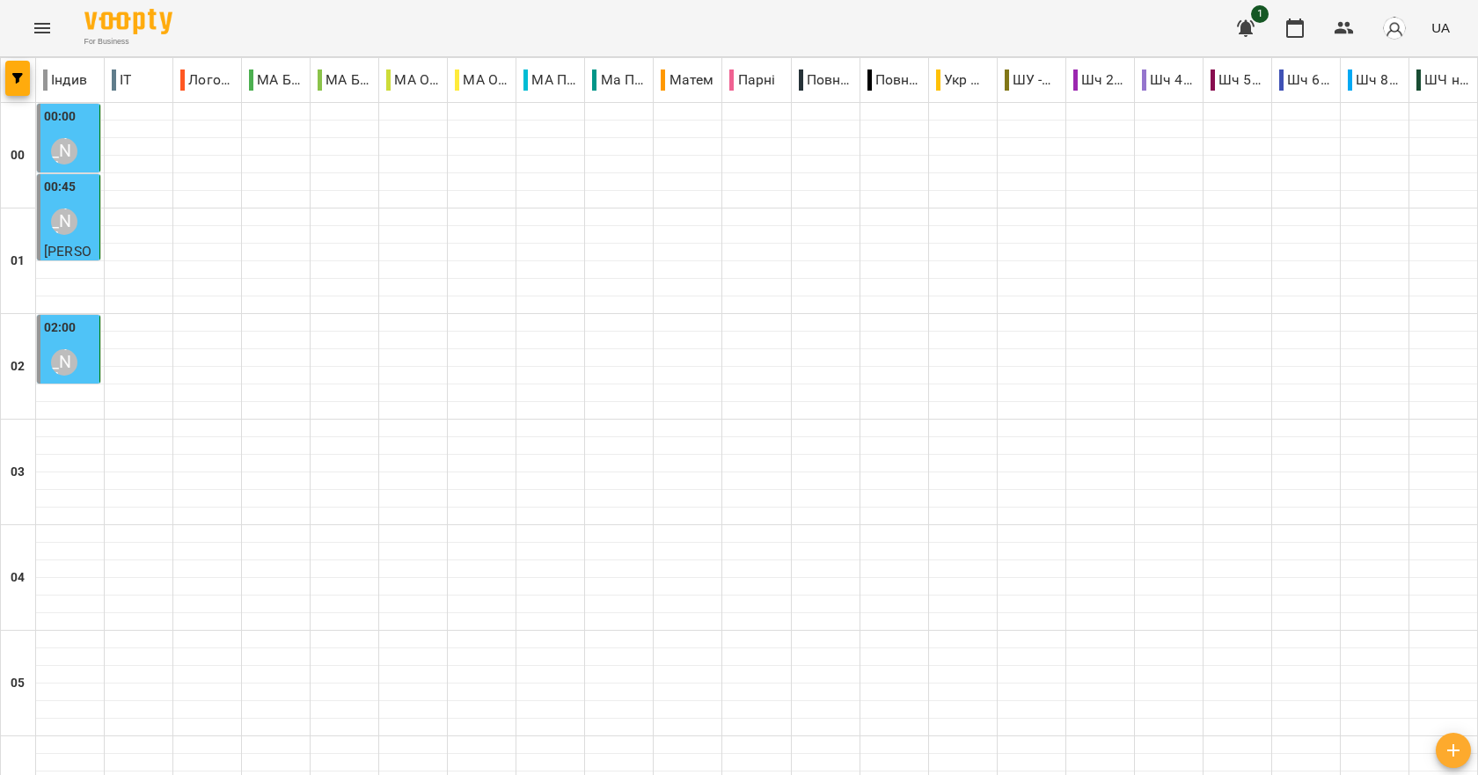
scroll to position [1978, 0]
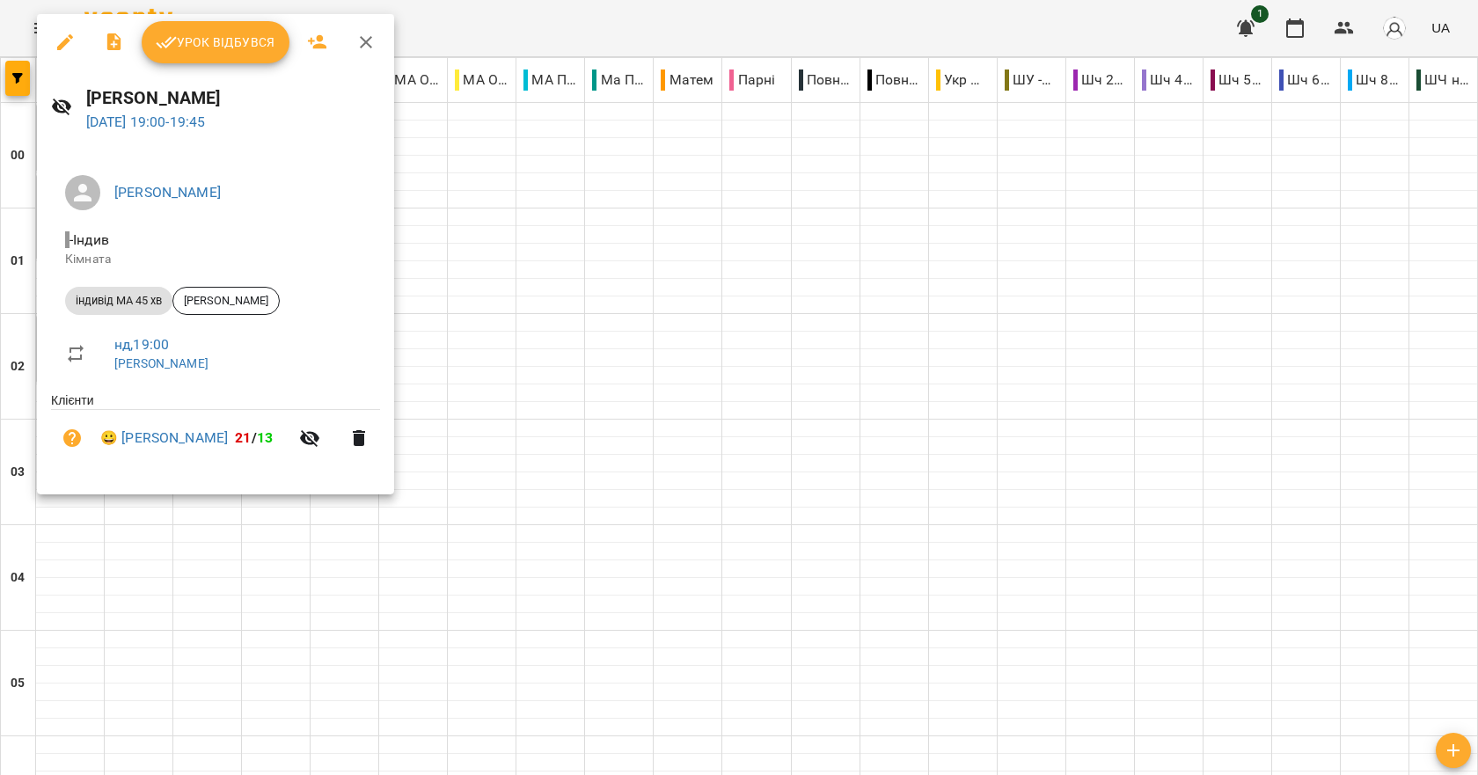
click at [184, 53] on span "Урок відбувся" at bounding box center [216, 42] width 120 height 21
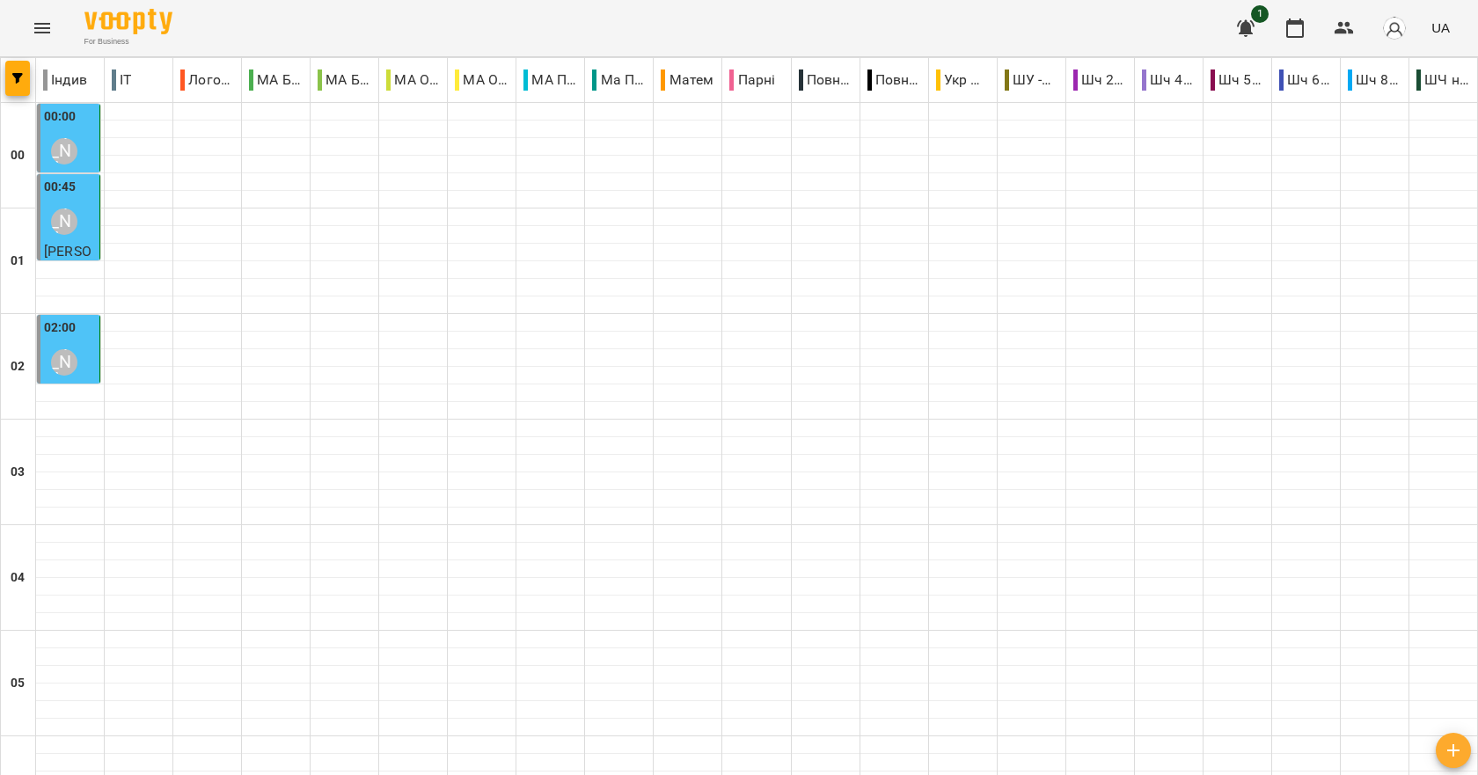
scroll to position [1935, 0]
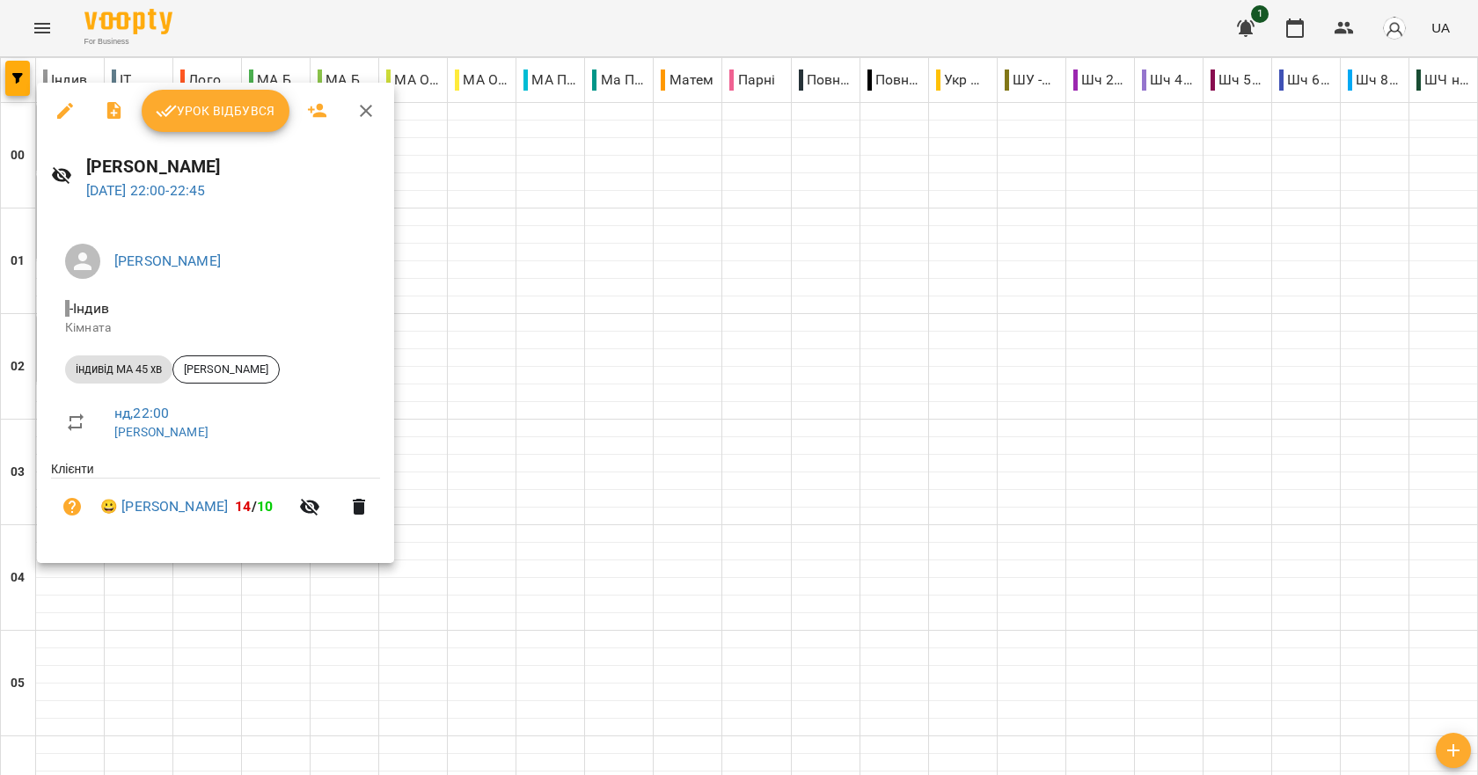
click at [374, 106] on icon "button" at bounding box center [365, 110] width 21 height 21
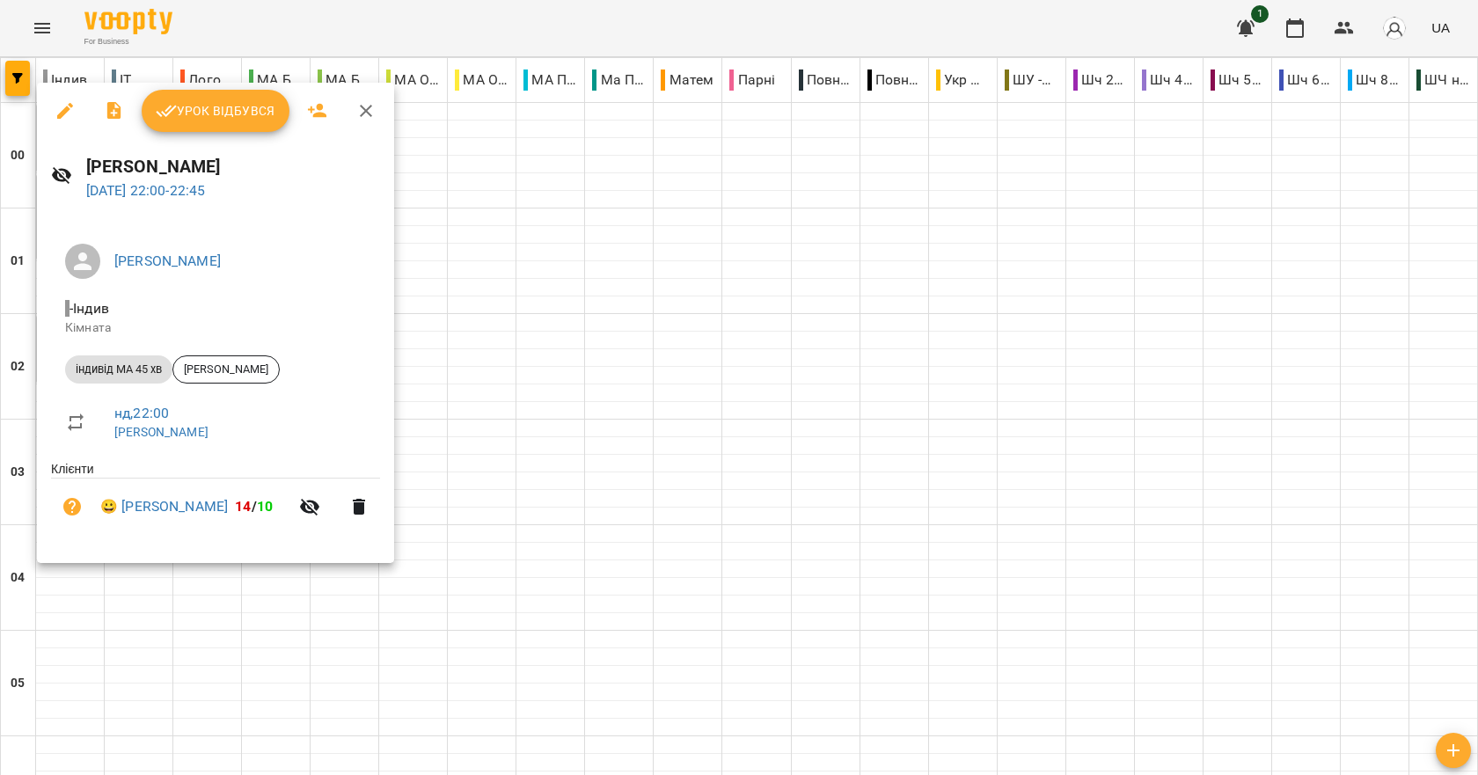
click at [592, 215] on div at bounding box center [739, 387] width 1478 height 775
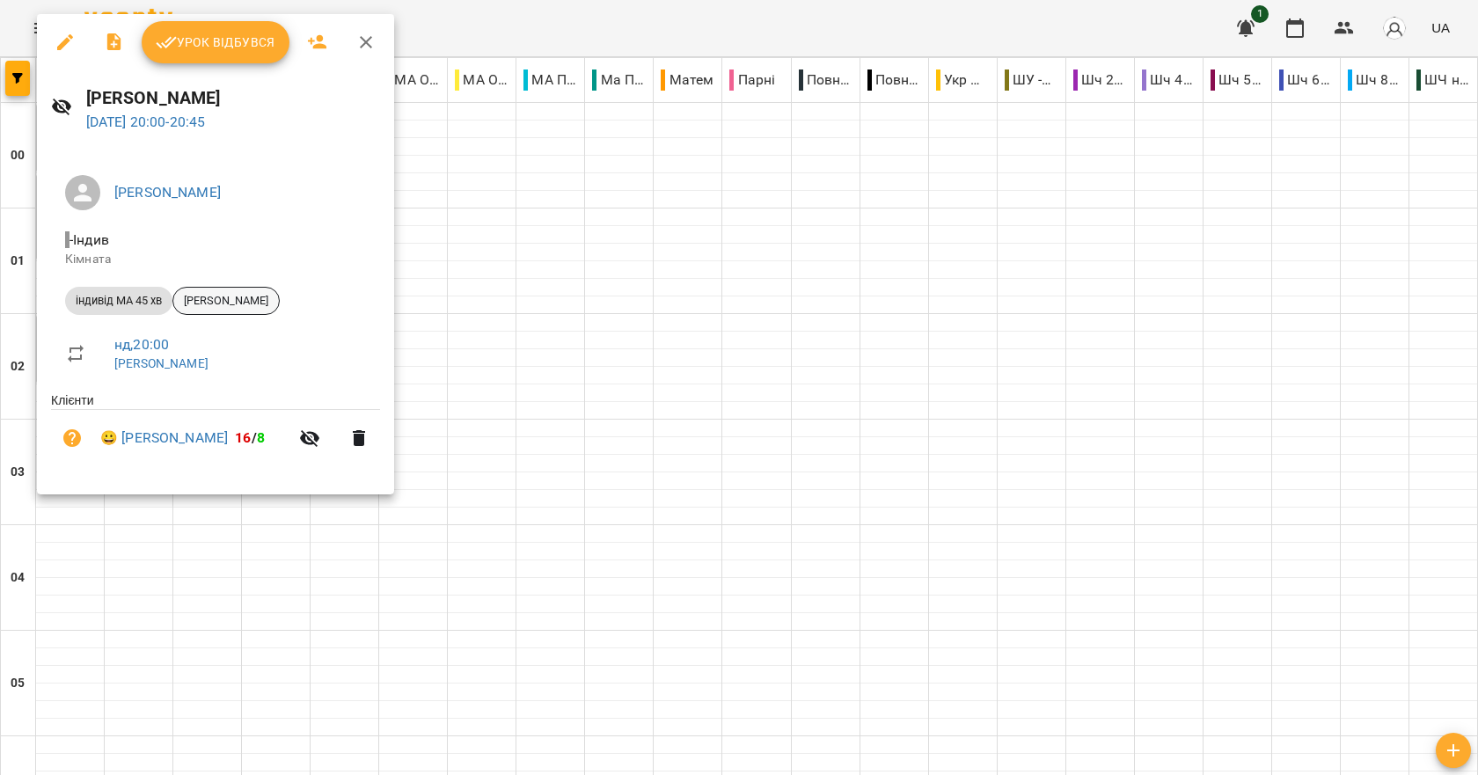
click at [217, 306] on span "Ліза Груб" at bounding box center [226, 301] width 106 height 16
